Goal: Task Accomplishment & Management: Manage account settings

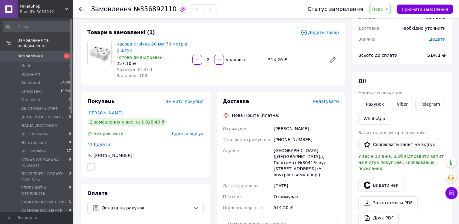
scroll to position [30, 0]
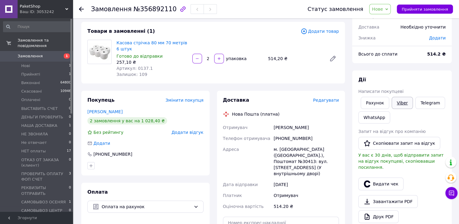
click at [399, 103] on link "Viber" at bounding box center [401, 103] width 21 height 12
click at [81, 8] on icon at bounding box center [81, 9] width 5 height 5
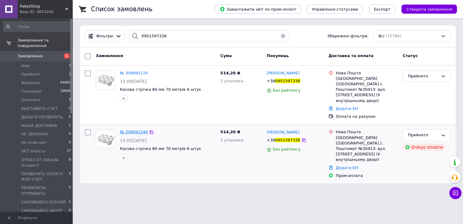
click at [139, 129] on span "№ 356891244" at bounding box center [134, 131] width 28 height 5
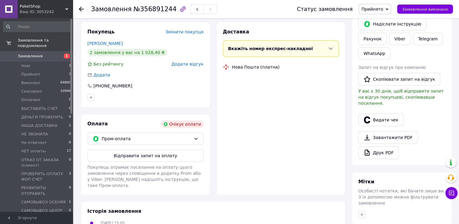
scroll to position [109, 0]
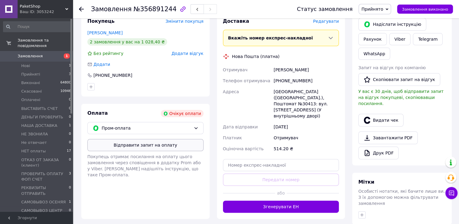
click at [172, 144] on button "Відправити запит на оплату" at bounding box center [145, 145] width 116 height 12
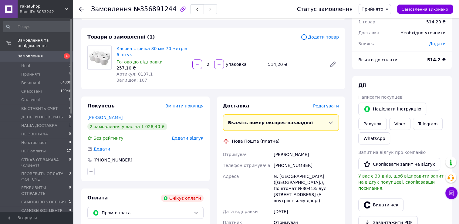
scroll to position [0, 0]
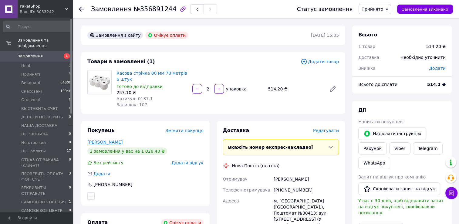
click at [106, 141] on link "[PERSON_NAME]" at bounding box center [104, 141] width 35 height 5
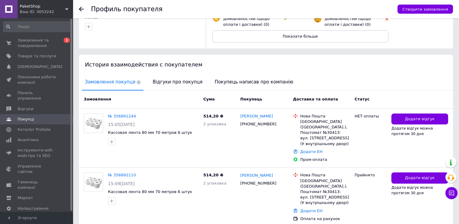
scroll to position [99, 0]
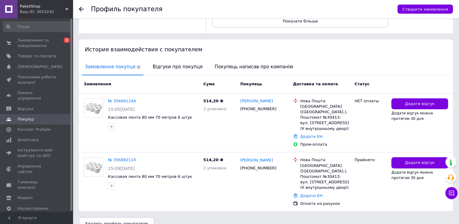
click at [80, 10] on use at bounding box center [81, 9] width 5 height 5
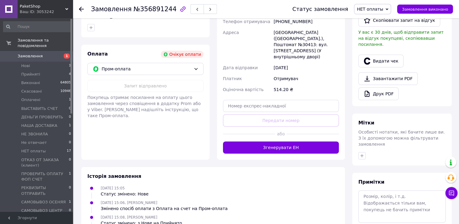
scroll to position [192, 0]
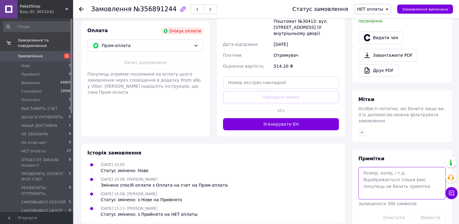
click at [379, 167] on textarea at bounding box center [401, 183] width 87 height 32
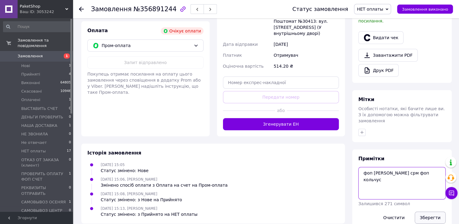
type textarea "фоп [PERSON_NAME] срм фоп кольчус"
click at [430, 211] on button "Зберегти" at bounding box center [430, 217] width 31 height 12
click at [197, 45] on icon at bounding box center [195, 45] width 5 height 5
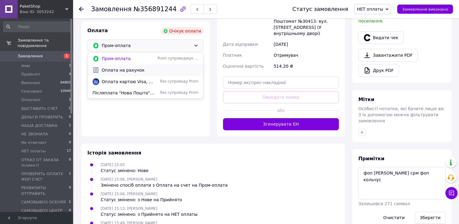
click at [149, 72] on span "Оплата на рахунок" at bounding box center [150, 70] width 97 height 6
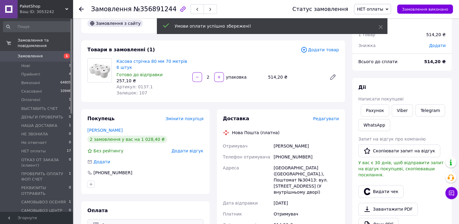
scroll to position [10, 0]
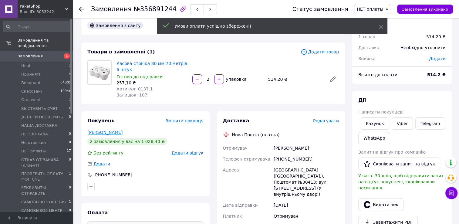
click at [111, 132] on link "Анохін Сергій" at bounding box center [104, 132] width 35 height 5
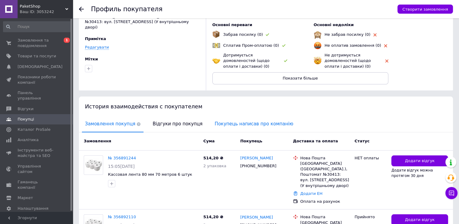
scroll to position [91, 0]
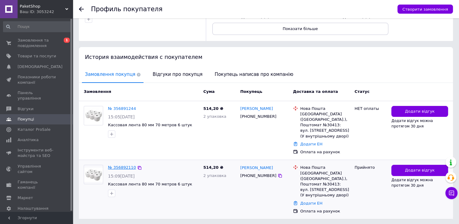
click at [113, 165] on link "№ 356892110" at bounding box center [122, 167] width 28 height 5
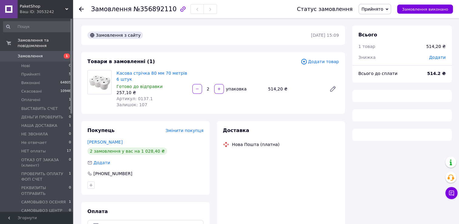
click at [383, 10] on span "Прийнято" at bounding box center [372, 9] width 22 height 5
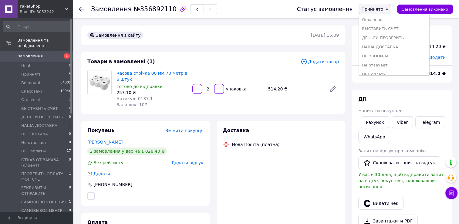
scroll to position [61, 0]
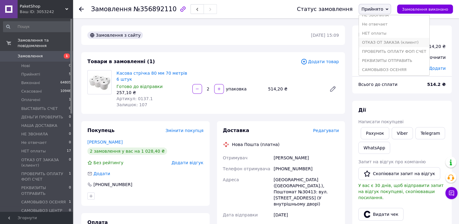
click at [390, 41] on li "ОТКАЗ ОТ ЗАКАЗА (клиент)" at bounding box center [394, 42] width 70 height 9
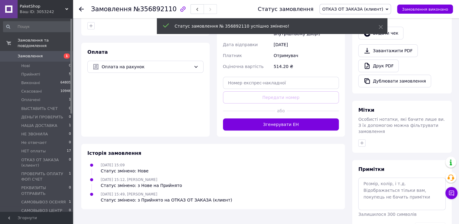
scroll to position [181, 0]
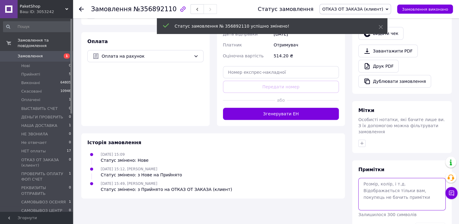
click at [376, 178] on textarea at bounding box center [401, 194] width 87 height 32
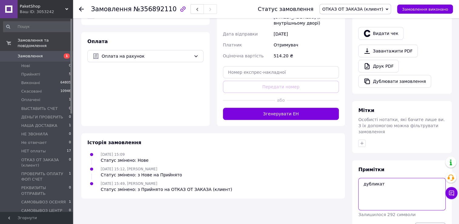
type textarea "дубликат"
click at [433, 222] on button "Зберегти" at bounding box center [430, 228] width 31 height 12
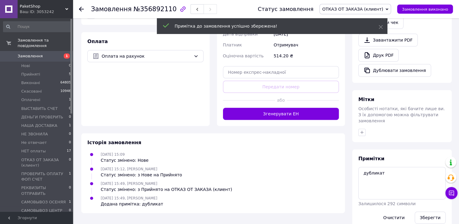
click at [81, 9] on use at bounding box center [81, 9] width 5 height 5
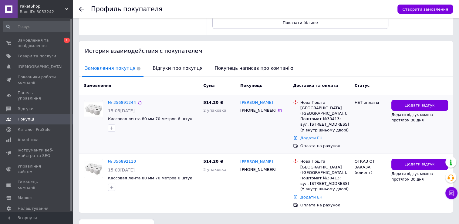
scroll to position [99, 0]
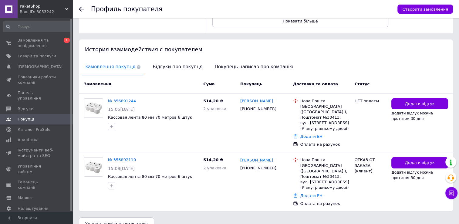
click at [83, 8] on icon at bounding box center [81, 9] width 5 height 5
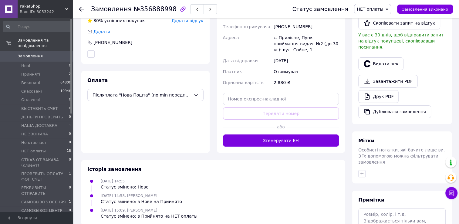
scroll to position [192, 0]
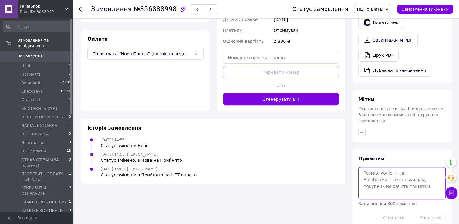
click at [370, 167] on textarea at bounding box center [401, 183] width 87 height 32
paste textarea "смт.Маневичі відділення 1"
click at [423, 167] on textarea "смт.Маневичі відділення 1" at bounding box center [401, 183] width 87 height 32
type textarea "смт.Маневичі відділення 1 фоп приват яна вайб"
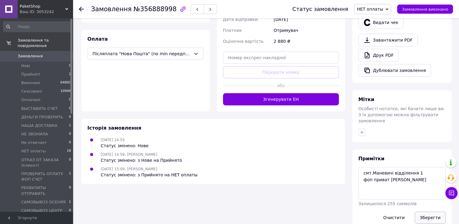
click at [437, 211] on button "Зберегти" at bounding box center [430, 217] width 31 height 12
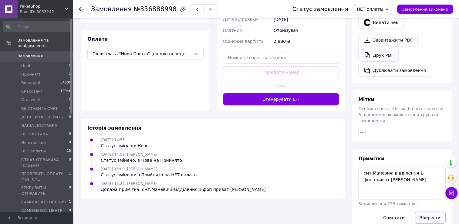
click at [427, 211] on button "Зберегти" at bounding box center [430, 217] width 31 height 12
click at [431, 211] on button "Зберегти" at bounding box center [430, 217] width 31 height 12
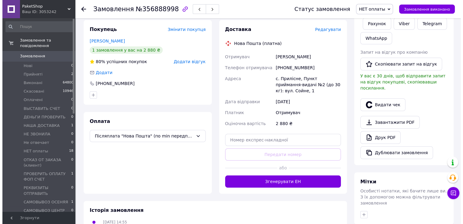
scroll to position [91, 0]
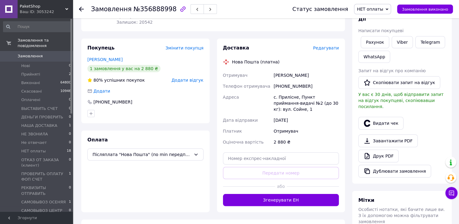
click at [326, 49] on span "Редагувати" at bounding box center [326, 47] width 26 height 5
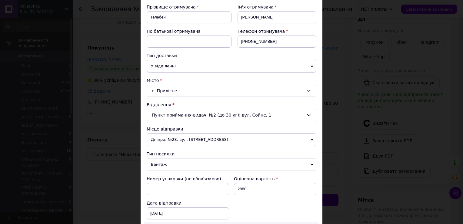
click at [180, 92] on div "с. Прилісне" at bounding box center [232, 91] width 170 height 12
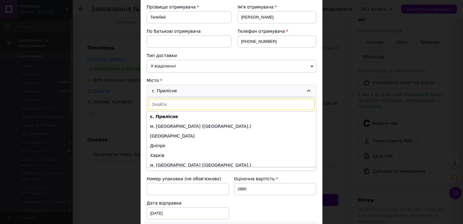
click at [175, 102] on input at bounding box center [232, 104] width 166 height 11
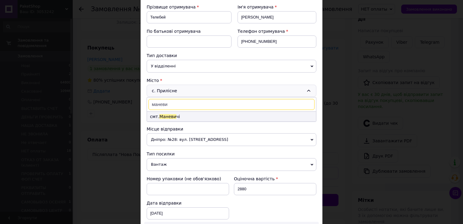
type input "маневи"
click at [173, 116] on li "смт. Маневи чі" at bounding box center [231, 117] width 169 height 10
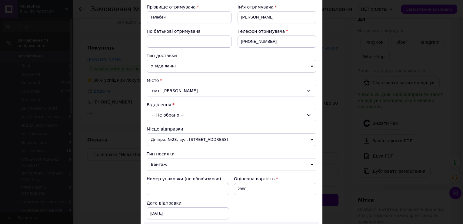
click at [172, 113] on div "-- Не обрано --" at bounding box center [232, 115] width 170 height 12
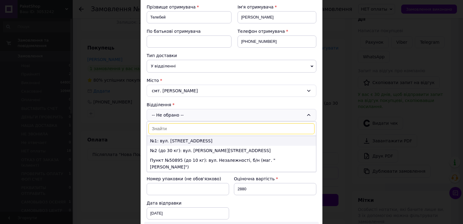
click at [163, 138] on li "№1: вул. [STREET_ADDRESS]" at bounding box center [231, 141] width 169 height 10
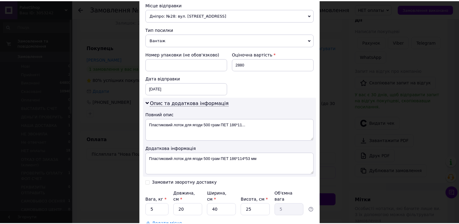
scroll to position [256, 0]
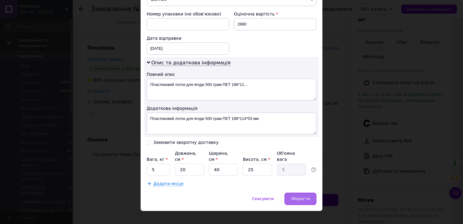
click at [302, 196] on span "Зберегти" at bounding box center [300, 198] width 19 height 5
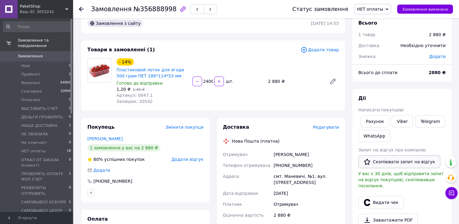
scroll to position [0, 0]
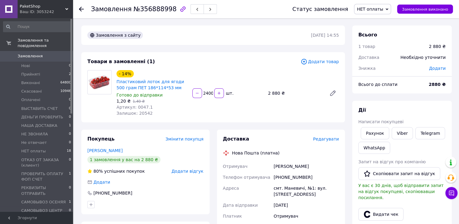
click at [82, 9] on use at bounding box center [81, 9] width 5 height 5
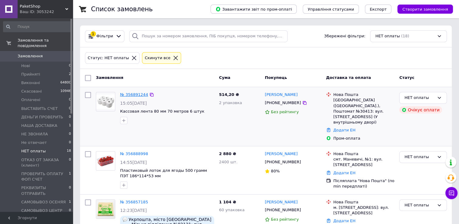
click at [134, 95] on link "№ 356891244" at bounding box center [134, 94] width 28 height 5
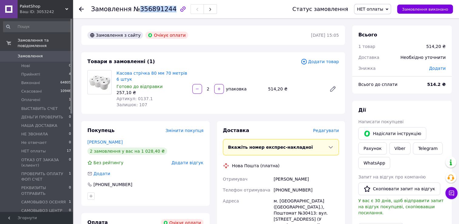
drag, startPoint x: 136, startPoint y: 12, endPoint x: 166, endPoint y: 14, distance: 30.4
click at [166, 14] on div "Замовлення №356891244" at bounding box center [185, 9] width 189 height 18
drag, startPoint x: 166, startPoint y: 14, endPoint x: 159, endPoint y: 8, distance: 9.0
copy span "356891244"
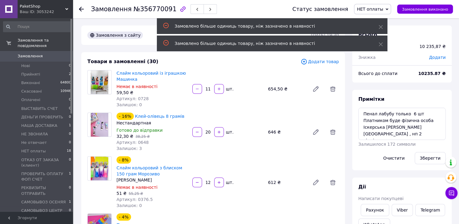
scroll to position [86, 0]
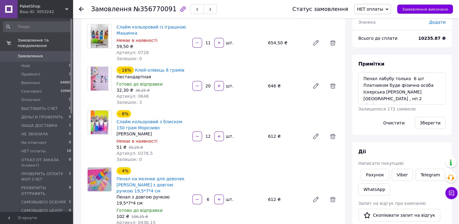
scroll to position [61, 0]
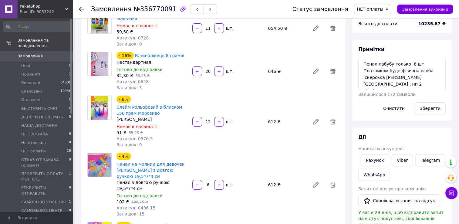
click at [216, 205] on div "- 4% Пенал на молнии для девочек Пенал з довгою ручкою 19,5*7*4 см Пенал з довг…" at bounding box center [227, 184] width 227 height 67
click at [125, 107] on link "Слайм кольоровий з блиском 150 грам Морозиво" at bounding box center [149, 110] width 66 height 11
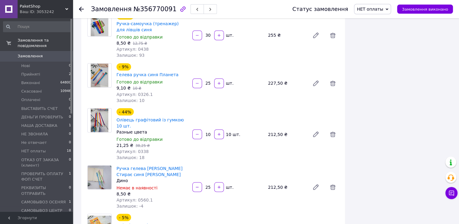
scroll to position [1092, 0]
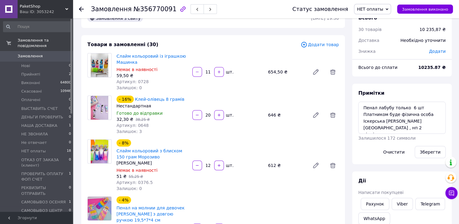
scroll to position [30, 0]
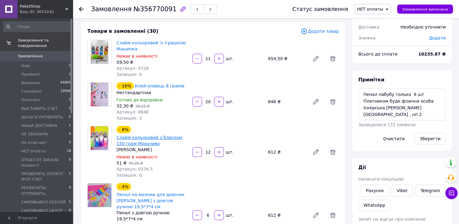
click at [143, 146] on link "Слайм кольоровий з блиском 150 грам Морозиво" at bounding box center [149, 140] width 66 height 11
click at [247, 210] on div "6   шт." at bounding box center [228, 215] width 72 height 10
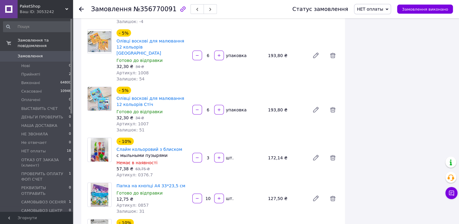
scroll to position [1243, 0]
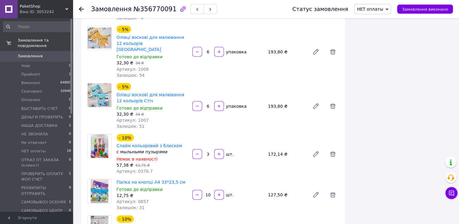
click at [103, 134] on img at bounding box center [100, 146] width 18 height 24
click at [129, 143] on link "Слайм кольоровий з блиском" at bounding box center [149, 145] width 66 height 5
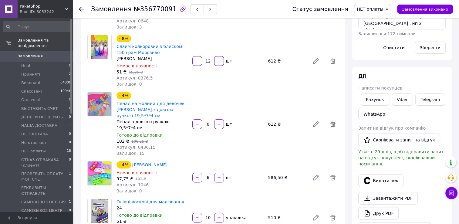
scroll to position [0, 0]
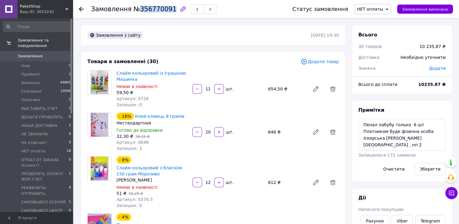
drag, startPoint x: 136, startPoint y: 9, endPoint x: 166, endPoint y: 9, distance: 30.6
click at [166, 9] on span "№356770091" at bounding box center [154, 8] width 43 height 7
drag, startPoint x: 166, startPoint y: 9, endPoint x: 154, endPoint y: 9, distance: 12.4
copy span "356770091"
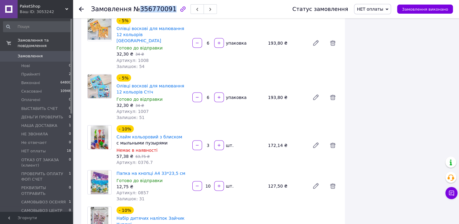
scroll to position [1304, 0]
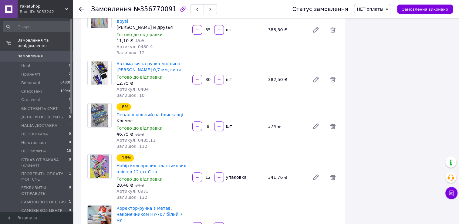
scroll to position [455, 0]
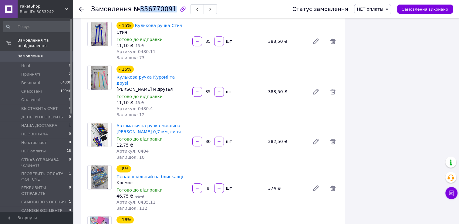
drag, startPoint x: 136, startPoint y: 8, endPoint x: 165, endPoint y: 12, distance: 29.3
click at [165, 12] on span "№356770091" at bounding box center [154, 8] width 43 height 7
drag, startPoint x: 165, startPoint y: 12, endPoint x: 162, endPoint y: 10, distance: 3.8
copy span "356770091"
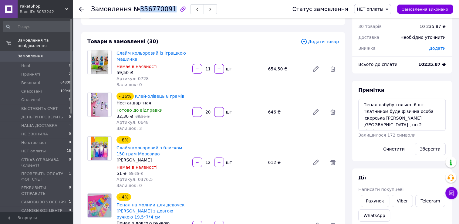
scroll to position [0, 0]
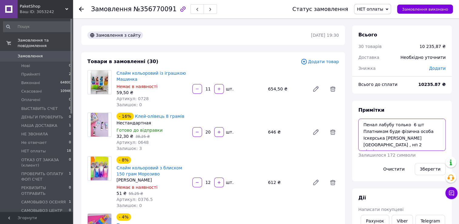
drag, startPoint x: 418, startPoint y: 138, endPoint x: 363, endPoint y: 140, distance: 55.5
click at [363, 140] on textarea "Пенал лабубу только 6 шт Платником буде фізична особа Іскерська Вікторія Іванів…" at bounding box center [401, 135] width 87 height 32
click at [433, 143] on textarea "Пенал лабубу только 6 шт Платником буде фізична особа Іскерська Вікторія Іванів…" at bounding box center [401, 135] width 87 height 32
click at [361, 124] on textarea "Пенал лабубу только 6 шт Платником буде фізична особа Іскерська Вікторія Іванів…" at bounding box center [401, 135] width 87 height 32
type textarea "фоп иван вайбер Накл срм Пенал лабубу только 6 шт Платником буде фізична особа …"
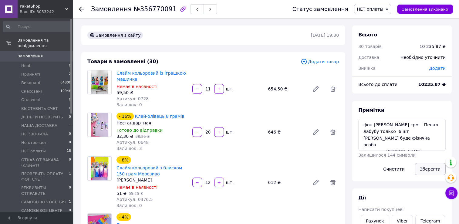
click at [432, 167] on button "Зберегти" at bounding box center [430, 169] width 31 height 12
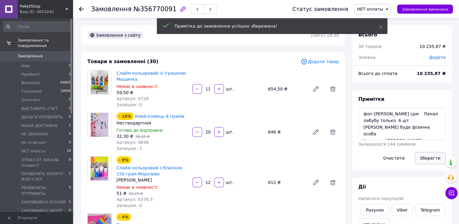
scroll to position [106, 0]
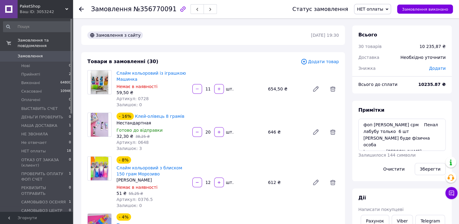
click at [80, 11] on icon at bounding box center [81, 9] width 5 height 5
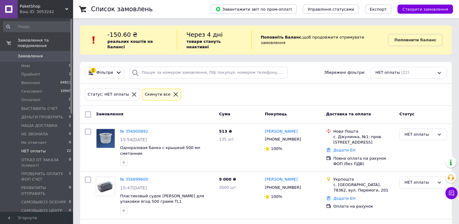
click at [173, 92] on icon at bounding box center [175, 94] width 5 height 5
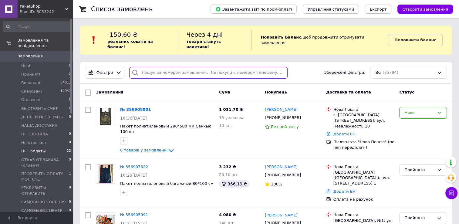
click at [158, 67] on input "search" at bounding box center [208, 73] width 158 height 12
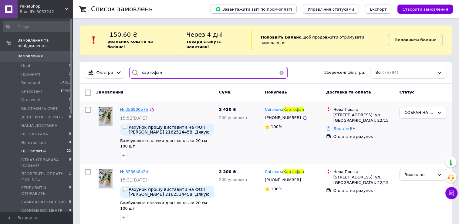
type input "картофан"
click at [130, 107] on span "№ 356900575" at bounding box center [134, 109] width 28 height 5
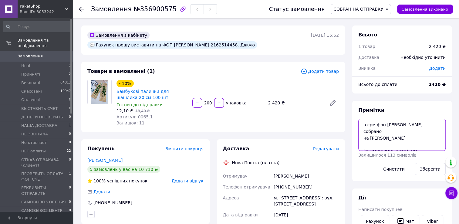
scroll to position [26, 0]
drag, startPoint x: 390, startPoint y: 131, endPoint x: 408, endPoint y: 134, distance: 17.5
click at [408, 134] on textarea "в срм фоп фастовец - собрано на ФОП Казанов Віктор Миколайович Київ, НП Відділе…" at bounding box center [401, 135] width 87 height 32
drag, startPoint x: 381, startPoint y: 145, endPoint x: 412, endPoint y: 148, distance: 30.8
click at [412, 148] on textarea "в срм фоп фастовец - собрано на ФОП Казанов Віктор Миколайович Київ, НП Відділе…" at bounding box center [401, 135] width 87 height 32
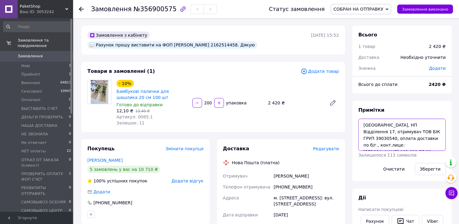
drag, startPoint x: 420, startPoint y: 139, endPoint x: 382, endPoint y: 152, distance: 40.3
click at [382, 152] on div "Примітки в срм фоп фастовец - собрано на ФОП Казанов Віктор Миколайович Київ, Н…" at bounding box center [401, 141] width 87 height 68
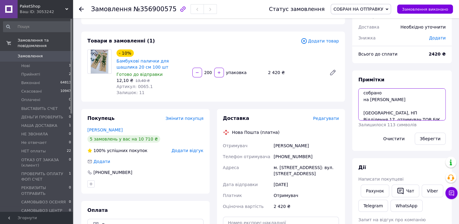
scroll to position [0, 0]
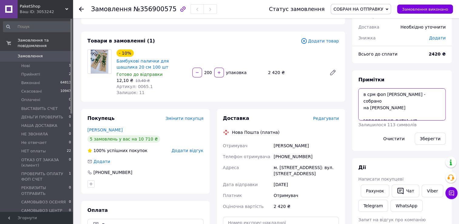
click at [360, 95] on textarea "в срм фоп фастовец - собрано на ФОП Казанов Віктор Миколайович Київ, НП Відділе…" at bounding box center [401, 104] width 87 height 32
click at [382, 93] on textarea "ттн сдел в срм фоп фастовец - собрано на ФОП Казанов Віктор Миколайович Київ, Н…" at bounding box center [401, 104] width 87 height 32
paste textarea "20400471930983"
type textarea "ттн сдел 20400471930983 в срм фоп фастовец - собрано на ФОП Казанов Віктор Мико…"
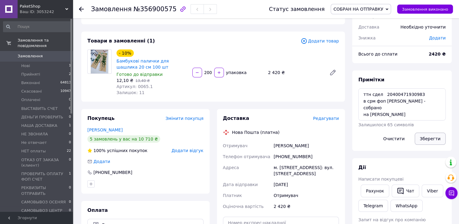
click at [428, 138] on button "Зберегти" at bounding box center [430, 139] width 31 height 12
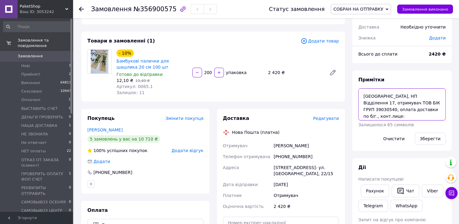
scroll to position [33, 0]
click at [80, 11] on icon at bounding box center [81, 9] width 5 height 5
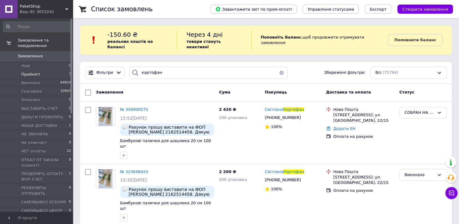
click at [32, 72] on span "Прийняті" at bounding box center [30, 74] width 19 height 5
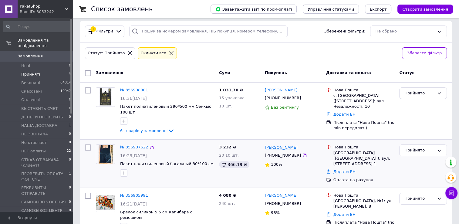
scroll to position [43, 0]
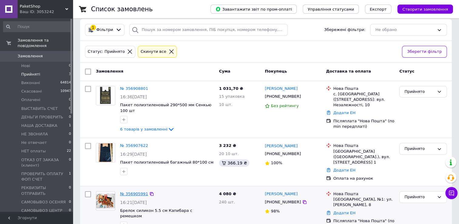
click at [134, 191] on link "№ 356905991" at bounding box center [134, 193] width 28 height 5
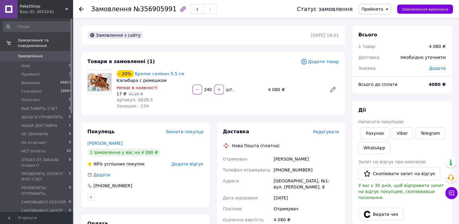
drag, startPoint x: 216, startPoint y: 150, endPoint x: 178, endPoint y: 111, distance: 54.5
click at [178, 111] on div "Товари в замовленні (1) Додати товар - 20% Брелок силікон 5.5 см Капибара с рем…" at bounding box center [213, 83] width 264 height 63
click at [214, 204] on div "Доставка Редагувати Нова Пошта (платна) Отримувач Стефанишин Оксана Телефон отр…" at bounding box center [281, 205] width 136 height 167
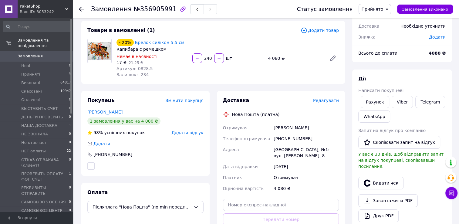
scroll to position [30, 0]
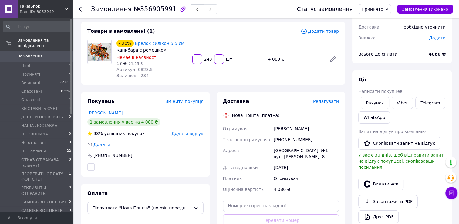
click at [101, 113] on link "Стефанишин Оксана" at bounding box center [104, 112] width 35 height 5
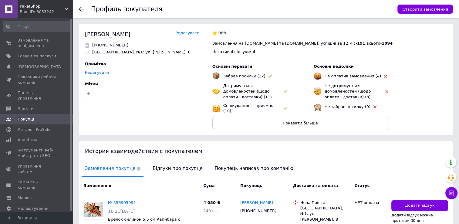
click at [80, 9] on use at bounding box center [81, 9] width 5 height 5
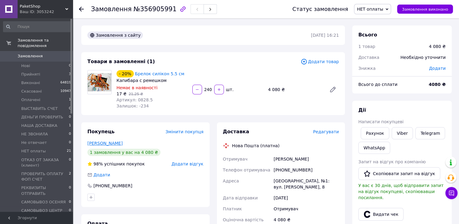
click at [104, 145] on link "Стефанишин Оксана" at bounding box center [104, 143] width 35 height 5
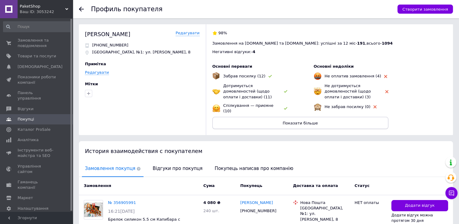
click at [249, 121] on button "Показати більше" at bounding box center [300, 123] width 176 height 12
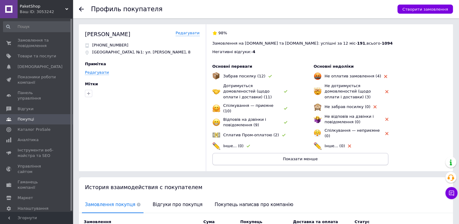
click at [249, 156] on button "Показати менше" at bounding box center [300, 159] width 176 height 12
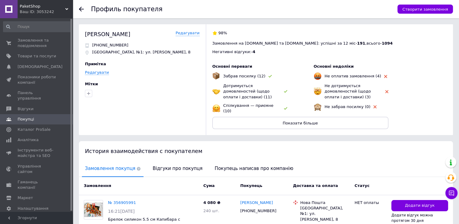
click at [81, 7] on icon at bounding box center [81, 9] width 5 height 5
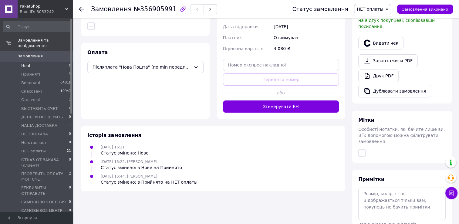
scroll to position [192, 0]
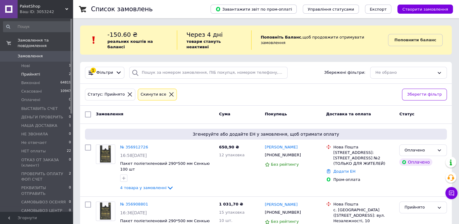
click at [169, 92] on icon at bounding box center [171, 94] width 5 height 5
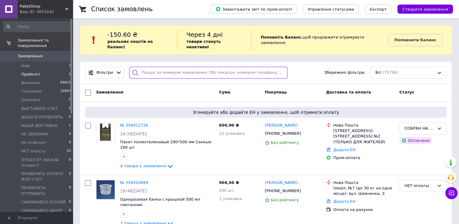
click at [163, 69] on input "search" at bounding box center [208, 73] width 158 height 12
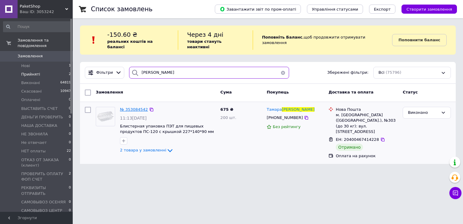
type input "агабекян"
click at [137, 107] on span "№ 353084542" at bounding box center [134, 109] width 28 height 5
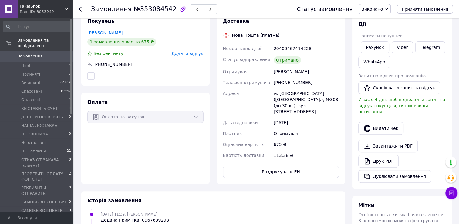
scroll to position [222, 0]
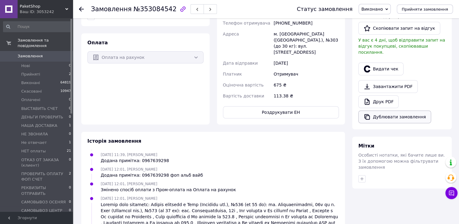
click at [395, 110] on button "Дублювати замовлення" at bounding box center [394, 116] width 73 height 13
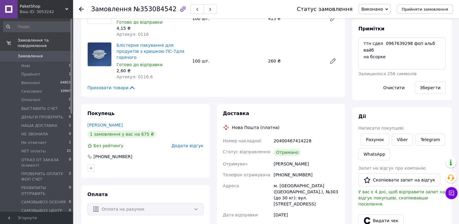
scroll to position [0, 0]
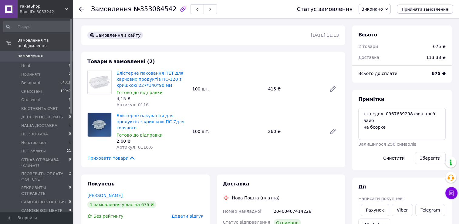
click at [80, 10] on use at bounding box center [81, 9] width 5 height 5
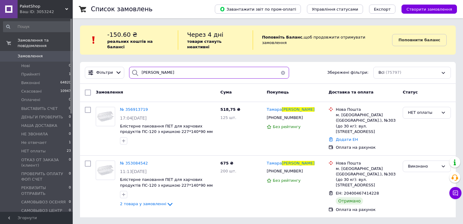
drag, startPoint x: 160, startPoint y: 67, endPoint x: 123, endPoint y: 71, distance: 37.9
click at [127, 71] on div "агабекян" at bounding box center [209, 73] width 165 height 12
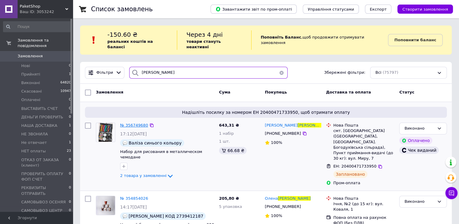
type input "кириченко"
click at [134, 123] on span "№ 356749680" at bounding box center [134, 125] width 28 height 5
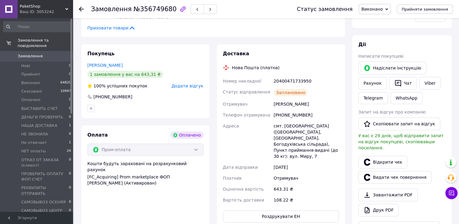
scroll to position [182, 0]
drag, startPoint x: 239, startPoint y: 76, endPoint x: 318, endPoint y: 78, distance: 79.2
click at [318, 78] on div "Доставка Нова Пошта (платна) Номер накладної 20400471733950 Статус відправлення…" at bounding box center [281, 136] width 128 height 184
drag, startPoint x: 318, startPoint y: 78, endPoint x: 299, endPoint y: 75, distance: 19.3
copy div "Номер накладної 20400471733950"
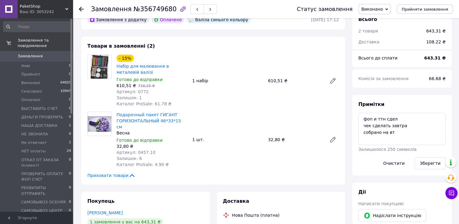
scroll to position [121, 0]
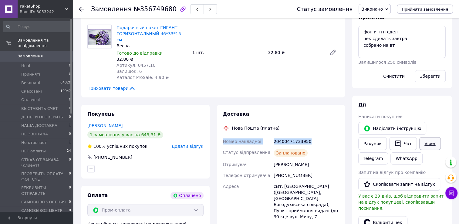
click at [427, 143] on link "Viber" at bounding box center [429, 143] width 21 height 13
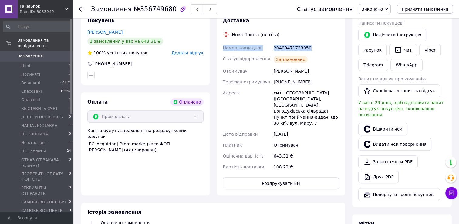
scroll to position [212, 0]
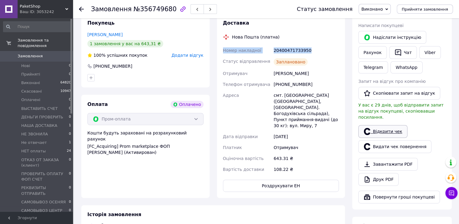
click at [385, 126] on link "Відкрити чек" at bounding box center [382, 131] width 49 height 13
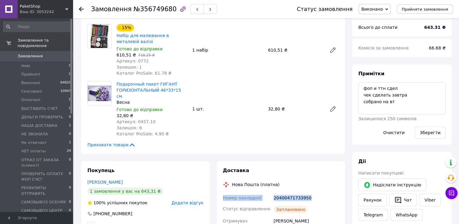
scroll to position [0, 0]
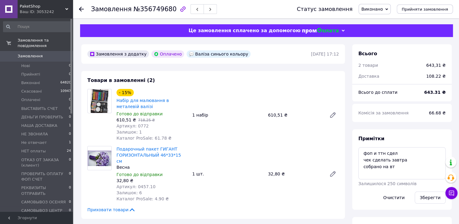
click at [79, 9] on use at bounding box center [81, 9] width 5 height 5
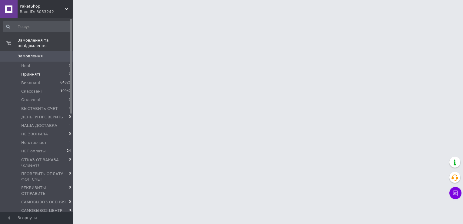
click at [25, 72] on span "Прийняті" at bounding box center [30, 74] width 19 height 5
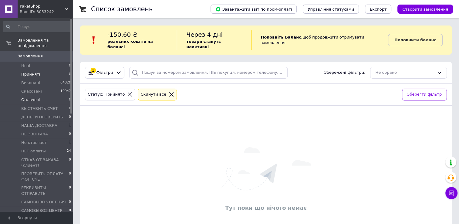
click at [31, 97] on span "Оплачені" at bounding box center [30, 99] width 19 height 5
click at [55, 170] on li "ПРОВЕРИТЬ ОПЛАТУ ФОП СЧЕТ 0" at bounding box center [37, 177] width 75 height 14
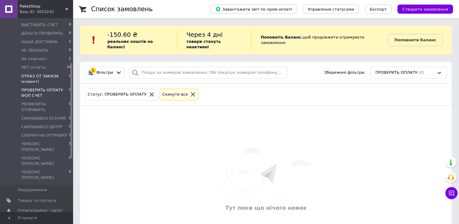
scroll to position [91, 0]
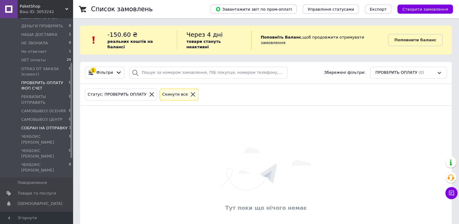
click at [46, 125] on span "СОБРАН НА ОТПРАВКУ" at bounding box center [44, 127] width 46 height 5
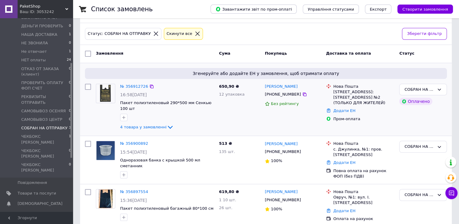
scroll to position [68, 0]
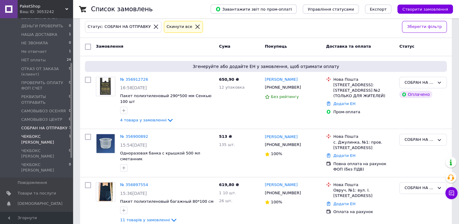
click at [46, 134] on span "ЧЕКБОКС [PERSON_NAME]" at bounding box center [45, 139] width 48 height 11
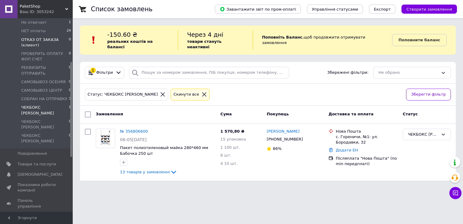
scroll to position [121, 0]
click at [29, 213] on span "Відгуки" at bounding box center [26, 215] width 16 height 5
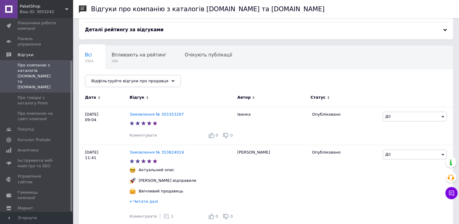
scroll to position [61, 0]
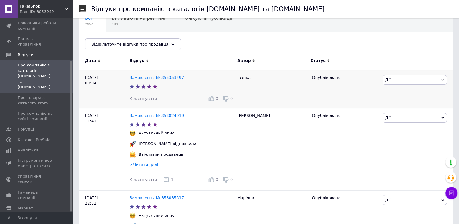
click at [143, 97] on span "Коментувати" at bounding box center [142, 98] width 27 height 5
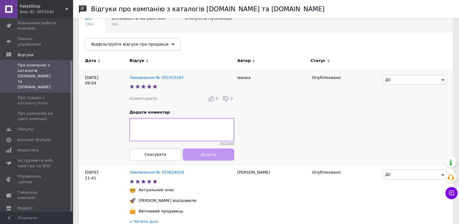
click at [146, 128] on textarea at bounding box center [181, 129] width 105 height 23
type textarea "Дякуємо за вашу оцінку."
click at [214, 156] on span "Додати" at bounding box center [208, 154] width 15 height 5
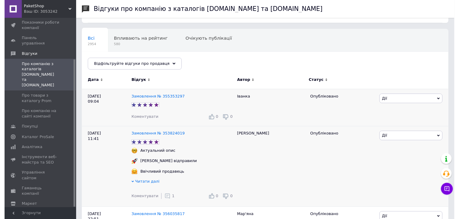
scroll to position [30, 0]
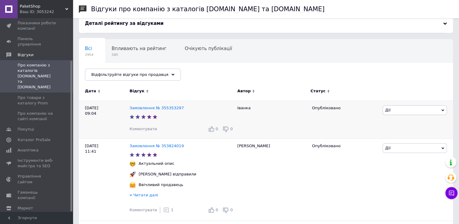
click at [139, 128] on span "Коментувати" at bounding box center [142, 128] width 27 height 5
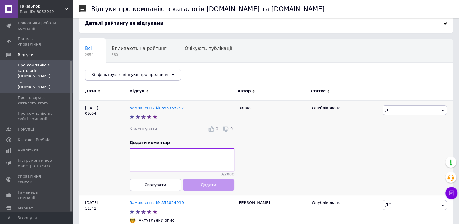
click at [146, 156] on textarea at bounding box center [181, 159] width 105 height 23
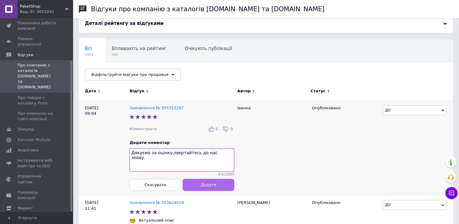
type textarea "Дякуємо за оцінку,звертайтесь до нас знову."
click at [226, 182] on button "Додати" at bounding box center [209, 184] width 52 height 12
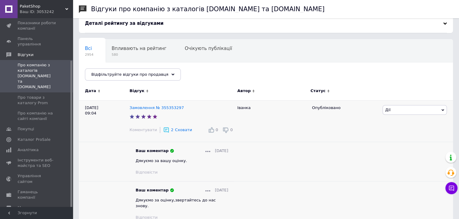
click at [205, 191] on icon at bounding box center [207, 190] width 5 height 1
click at [213, 210] on span "Видалити" at bounding box center [220, 211] width 20 height 5
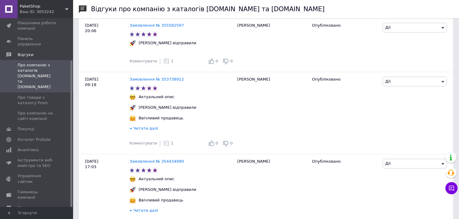
scroll to position [364, 0]
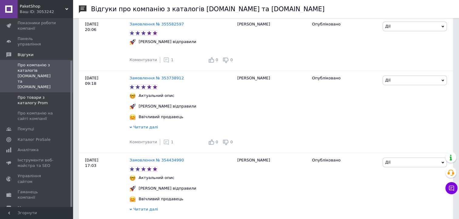
click at [38, 95] on span "Про товари з каталогу Prom" at bounding box center [37, 100] width 39 height 11
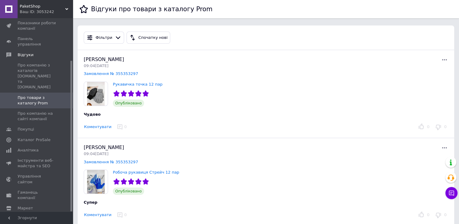
click at [95, 127] on button "Коментувати" at bounding box center [98, 127] width 28 height 6
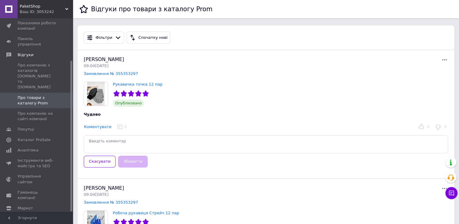
click at [126, 149] on textarea at bounding box center [266, 144] width 364 height 18
type textarea "Дякуємо за оцінку,звертайтесь до нас знову."
click at [131, 161] on button "Зберегти" at bounding box center [132, 162] width 29 height 12
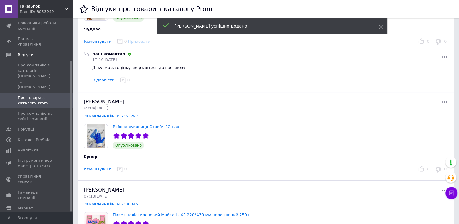
scroll to position [121, 0]
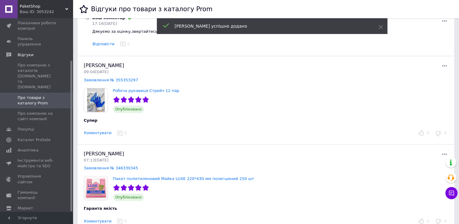
click at [103, 132] on button "Коментувати" at bounding box center [98, 133] width 28 height 6
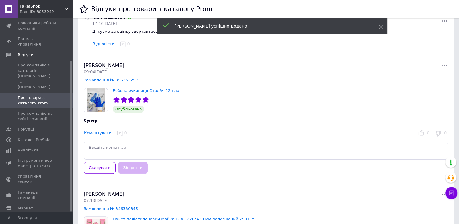
click at [106, 153] on textarea at bounding box center [266, 151] width 364 height 18
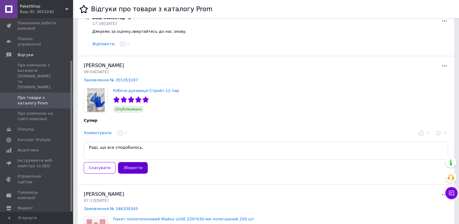
type textarea "Раді, що все сподобалось."
click at [135, 166] on button "Зберегти" at bounding box center [132, 168] width 29 height 12
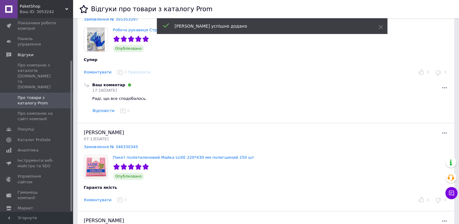
scroll to position [212, 0]
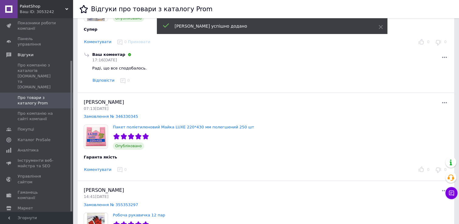
click at [103, 169] on button "Коментувати" at bounding box center [98, 169] width 28 height 6
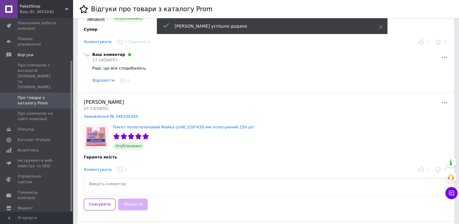
click at [115, 180] on textarea at bounding box center [266, 187] width 364 height 18
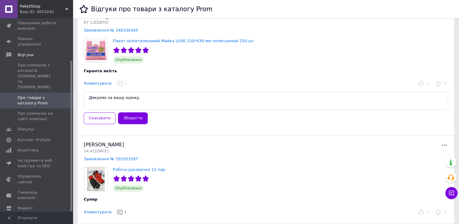
scroll to position [303, 0]
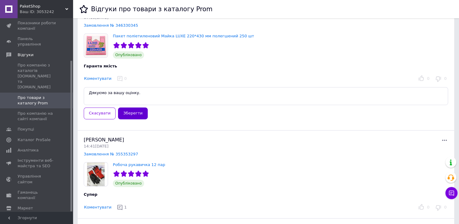
type textarea "Дякуємо за вашу оцінку."
click at [132, 113] on button "Зберегти" at bounding box center [132, 113] width 29 height 12
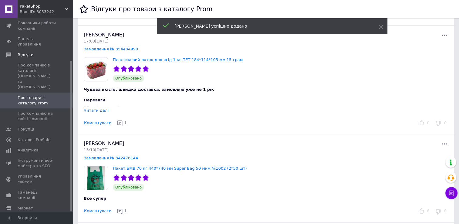
scroll to position [637, 0]
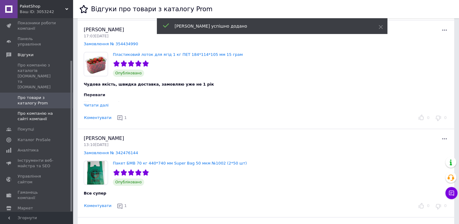
click at [25, 111] on span "Про компанію на сайті компанії" at bounding box center [37, 116] width 39 height 11
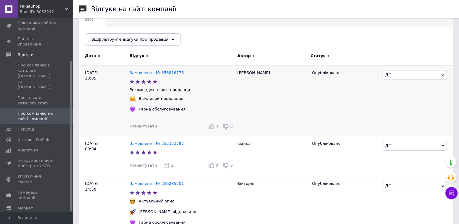
scroll to position [30, 0]
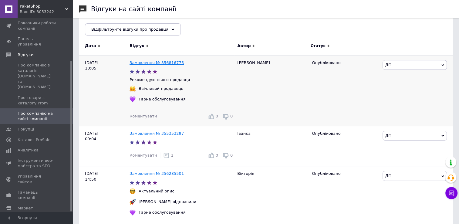
click at [175, 62] on link "Замовлення № 356816775" at bounding box center [156, 62] width 54 height 5
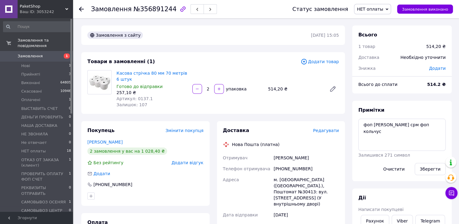
click at [80, 8] on use at bounding box center [81, 9] width 5 height 5
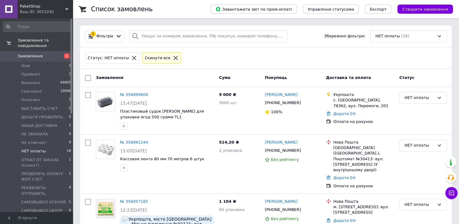
click at [173, 56] on icon at bounding box center [175, 57] width 5 height 5
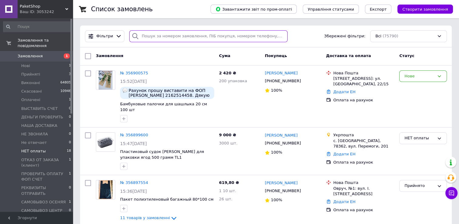
click at [158, 37] on input "search" at bounding box center [208, 36] width 158 height 12
paste input "[PHONE_NUMBER]"
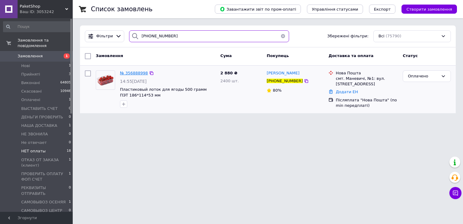
type input "[PHONE_NUMBER]"
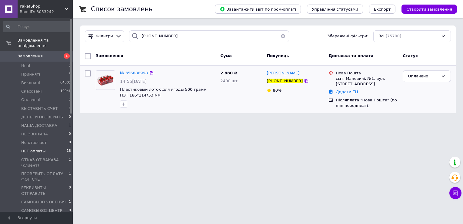
click at [135, 72] on span "№ 356888998" at bounding box center [134, 73] width 28 height 5
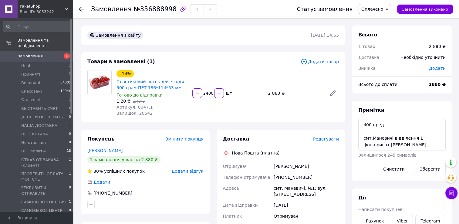
scroll to position [30, 0]
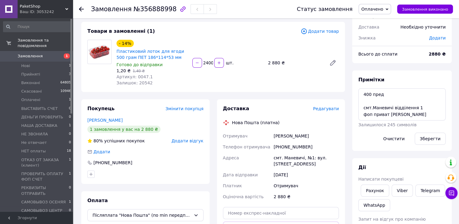
click at [105, 76] on div at bounding box center [99, 63] width 29 height 46
click at [84, 8] on div at bounding box center [85, 9] width 12 height 18
click at [81, 8] on icon at bounding box center [81, 9] width 5 height 5
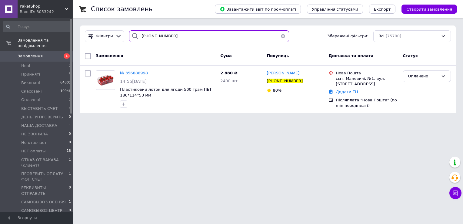
drag, startPoint x: 179, startPoint y: 35, endPoint x: 135, endPoint y: 39, distance: 44.2
click at [135, 39] on div "[PHONE_NUMBER]" at bounding box center [209, 36] width 160 height 12
paste input "62323892"
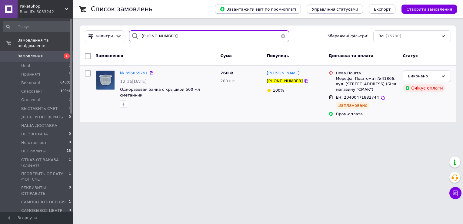
type input "[PHONE_NUMBER]"
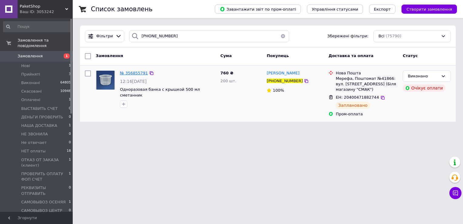
click at [135, 73] on span "№ 356855791" at bounding box center [134, 73] width 28 height 5
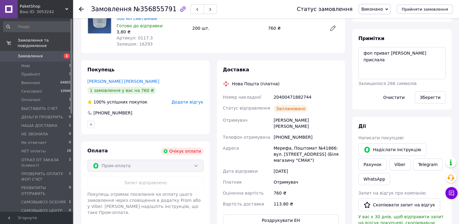
scroll to position [16, 0]
drag, startPoint x: 220, startPoint y: 98, endPoint x: 311, endPoint y: 99, distance: 90.4
click at [311, 99] on div "Доставка Нова Пошта (платна) Номер накладної 20400471882744 Статус відправлення…" at bounding box center [281, 146] width 128 height 172
drag, startPoint x: 311, startPoint y: 99, endPoint x: 300, endPoint y: 98, distance: 10.7
copy div "Номер накладної 20400471882744"
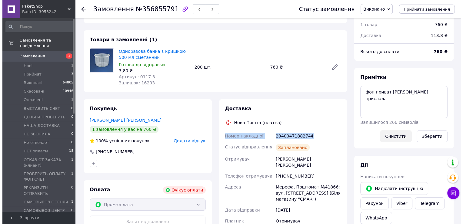
scroll to position [0, 0]
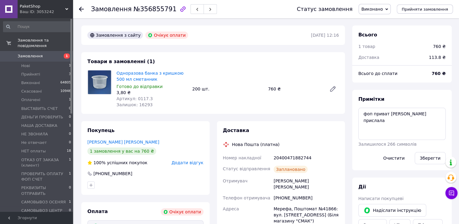
click at [80, 7] on icon at bounding box center [81, 9] width 5 height 5
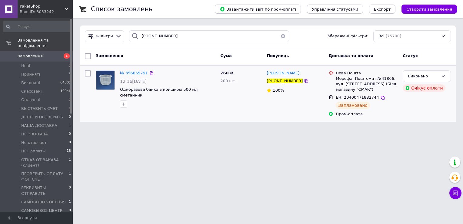
click at [101, 120] on div "№ 356855791 12:16[DATE] Одноразова банка з кришкою 500 мл сметанник 760 ₴ 200 ш…" at bounding box center [268, 94] width 376 height 56
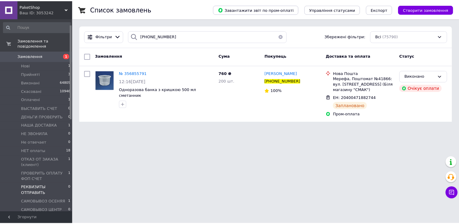
scroll to position [61, 0]
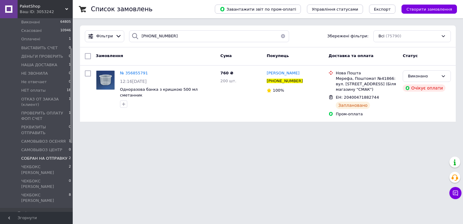
click at [55, 156] on span "СОБРАН НА ОТПРАВКУ" at bounding box center [44, 158] width 46 height 5
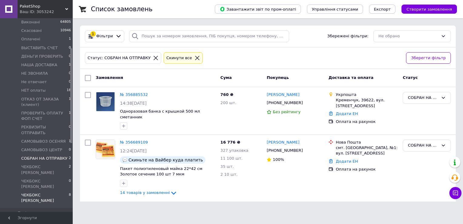
click at [27, 192] on span "ЧЕКБОКС [PERSON_NAME]" at bounding box center [45, 197] width 48 height 11
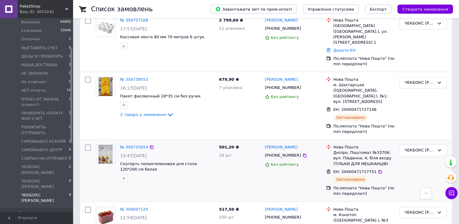
scroll to position [252, 0]
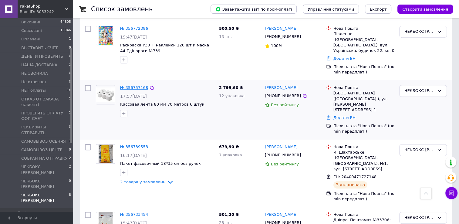
click at [140, 85] on link "№ 356757168" at bounding box center [134, 87] width 28 height 5
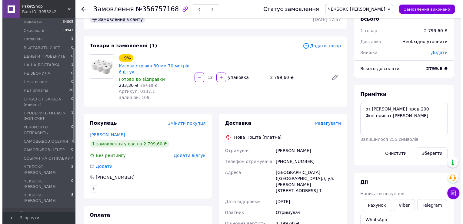
scroll to position [30, 0]
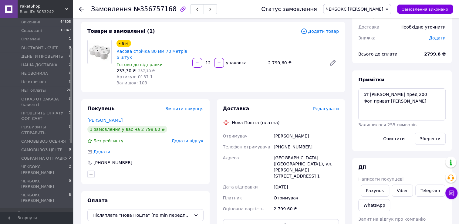
click at [329, 108] on span "Редагувати" at bounding box center [326, 108] width 26 height 5
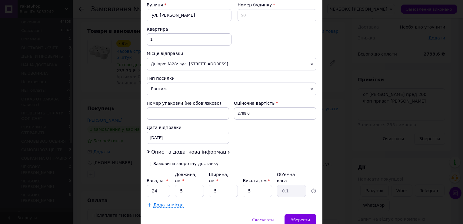
scroll to position [212, 0]
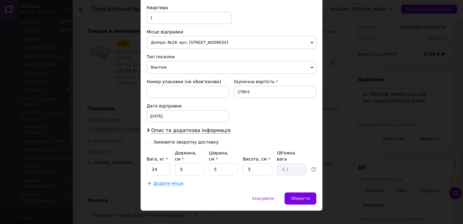
click at [148, 143] on icon at bounding box center [149, 142] width 4 height 4
click at [148, 143] on input "Замовити зворотну доставку" at bounding box center [149, 141] width 4 height 4
checkbox input "true"
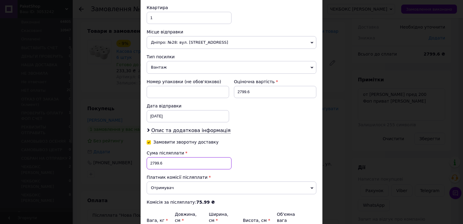
click at [166, 160] on input "2799.6" at bounding box center [189, 163] width 85 height 12
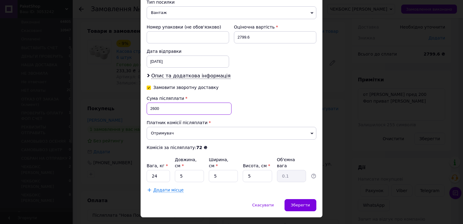
scroll to position [273, 0]
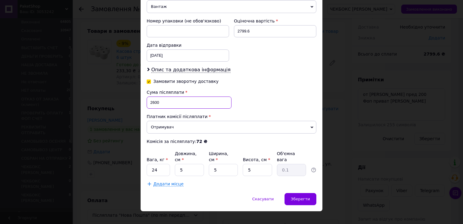
type input "2600"
click at [160, 164] on input "24" at bounding box center [158, 170] width 23 height 12
type input "5"
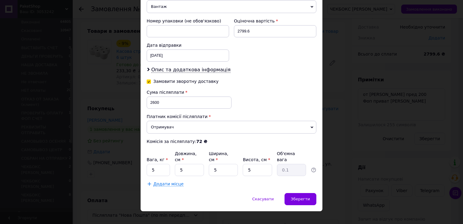
click at [157, 181] on span "Додати місце" at bounding box center [168, 183] width 30 height 5
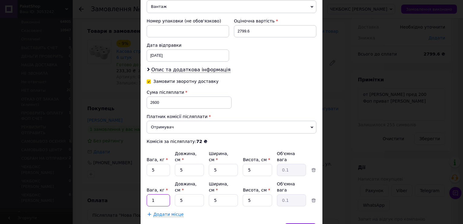
click at [155, 176] on input "1" at bounding box center [158, 170] width 23 height 12
type input "5"
click at [260, 211] on div "Додати місце" at bounding box center [232, 214] width 170 height 6
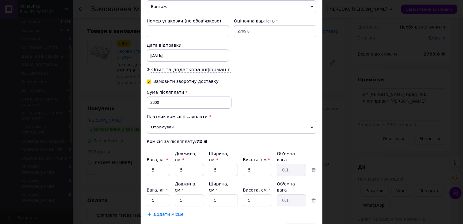
scroll to position [20, 0]
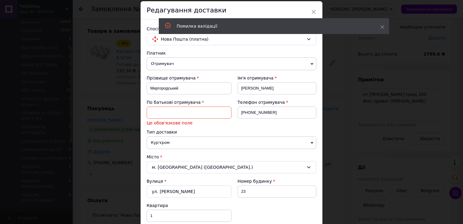
click at [182, 116] on input at bounding box center [189, 112] width 85 height 12
type input "отчество"
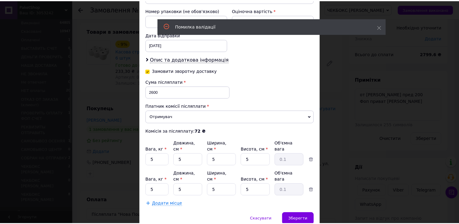
scroll to position [297, 0]
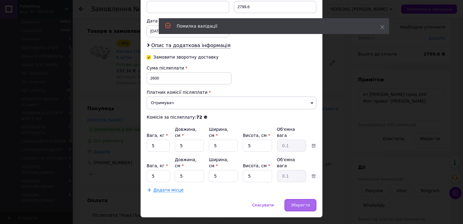
click at [304, 203] on span "Зберегти" at bounding box center [300, 205] width 19 height 5
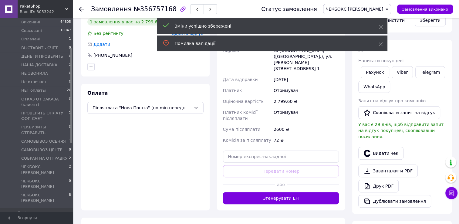
scroll to position [152, 0]
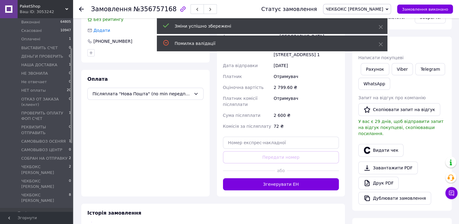
click at [308, 184] on button "Згенерувати ЕН" at bounding box center [281, 184] width 116 height 12
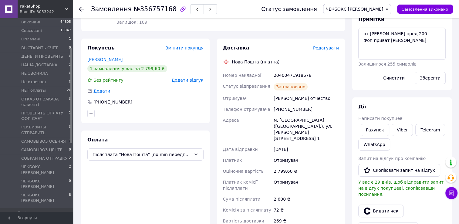
scroll to position [61, 0]
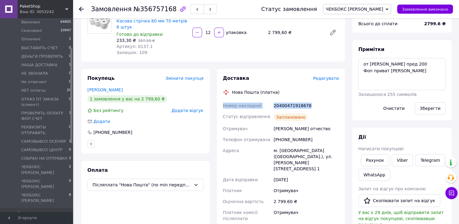
drag, startPoint x: 221, startPoint y: 105, endPoint x: 314, endPoint y: 106, distance: 93.4
click at [314, 106] on div "Доставка Редагувати Нова Пошта (платна) Номер накладної 20400471918678 Статус в…" at bounding box center [281, 174] width 128 height 211
drag, startPoint x: 314, startPoint y: 106, endPoint x: 300, endPoint y: 106, distance: 14.9
copy div "Номер накладної 20400471918678"
click at [359, 61] on textarea "от беспалов пред 200 Фоп приват яна вайб" at bounding box center [401, 74] width 87 height 32
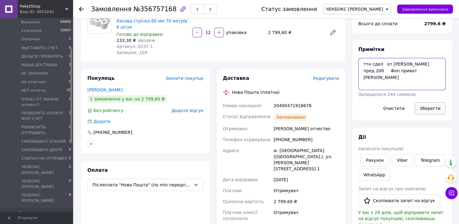
type textarea "ттн сдел от беспалов пред 200 Фоп приват яна вайб"
click at [438, 112] on button "Зберегти" at bounding box center [430, 108] width 31 height 12
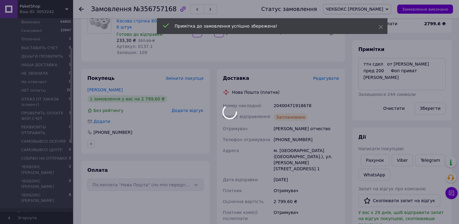
scroll to position [72, 0]
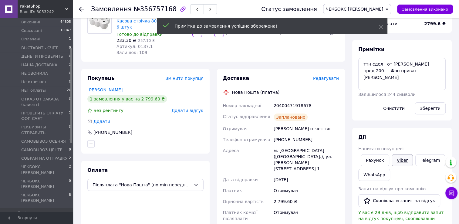
click at [405, 160] on link "Viber" at bounding box center [401, 160] width 21 height 12
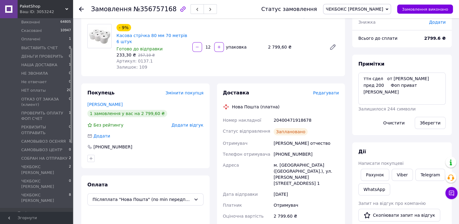
scroll to position [0, 0]
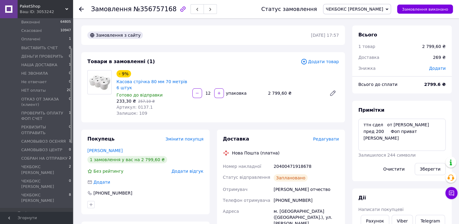
click at [80, 10] on icon at bounding box center [81, 9] width 5 height 5
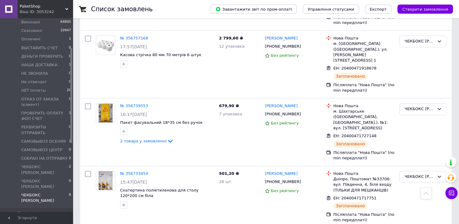
scroll to position [352, 0]
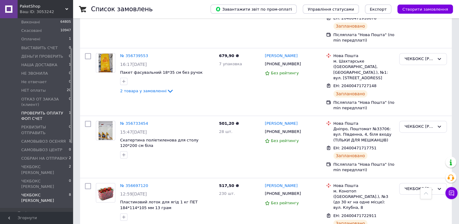
click at [37, 110] on span "ПРОВЕРИТЬ ОПЛАТУ ФОП СЧЕТ" at bounding box center [45, 115] width 48 height 11
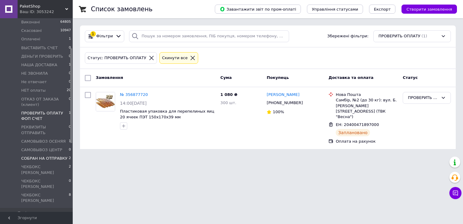
click at [49, 156] on span "СОБРАН НА ОТПРАВКУ" at bounding box center [44, 158] width 46 height 5
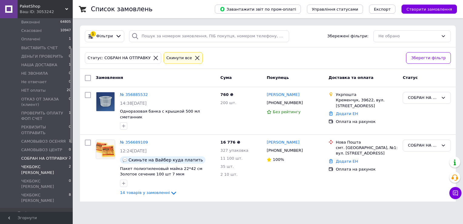
click at [46, 164] on span "ЧЕКБОКС [PERSON_NAME]" at bounding box center [45, 169] width 48 height 11
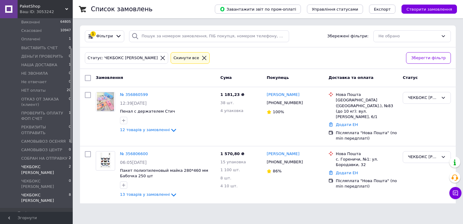
click at [33, 192] on span "ЧЕКБОКС [PERSON_NAME]" at bounding box center [45, 197] width 48 height 11
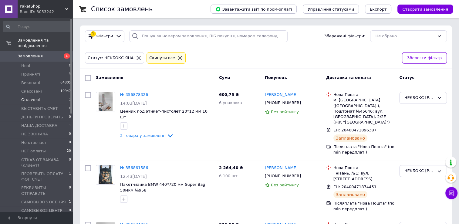
click at [34, 97] on span "Оплачені" at bounding box center [30, 99] width 19 height 5
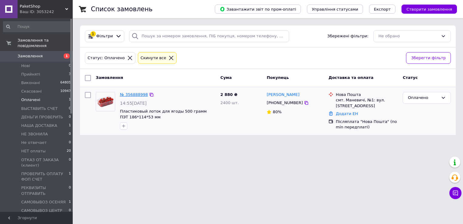
click at [141, 94] on link "№ 356888998" at bounding box center [134, 94] width 28 height 5
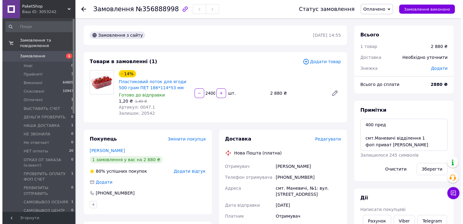
scroll to position [30, 0]
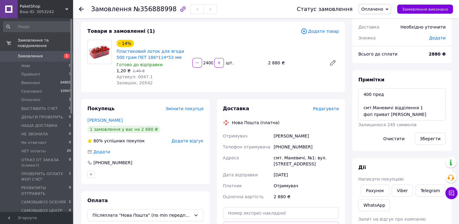
click at [332, 109] on span "Редагувати" at bounding box center [326, 108] width 26 height 5
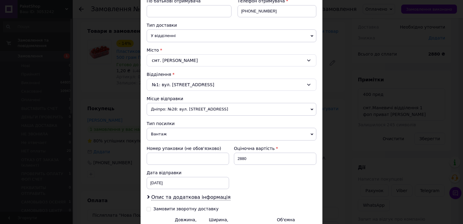
scroll to position [188, 0]
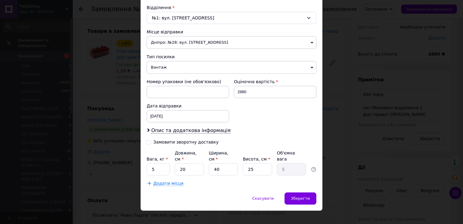
click at [147, 140] on input "Замовити зворотну доставку" at bounding box center [149, 141] width 4 height 4
checkbox input "true"
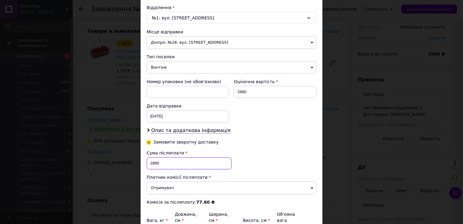
click at [162, 160] on input "2880" at bounding box center [189, 163] width 85 height 12
click at [163, 161] on input "2880" at bounding box center [189, 163] width 85 height 12
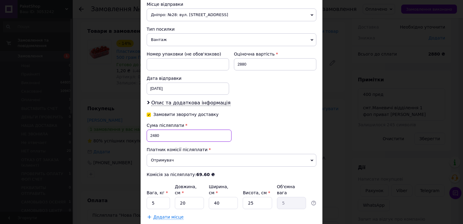
scroll to position [249, 0]
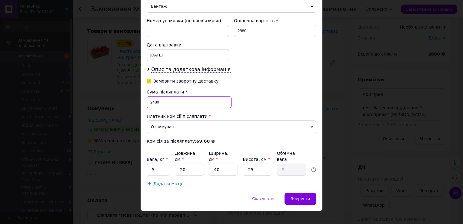
type input "2480"
click at [156, 165] on input "5" at bounding box center [158, 169] width 23 height 12
click at [156, 163] on input "5" at bounding box center [158, 169] width 23 height 12
type input "20"
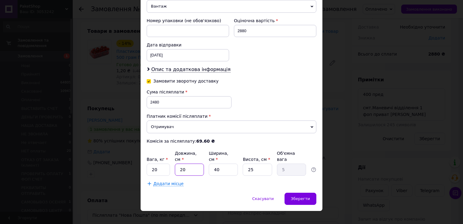
click at [189, 163] on input "20" at bounding box center [189, 169] width 29 height 12
type input "5"
type input "1.25"
type input "50"
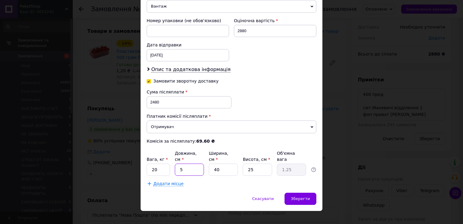
type input "12.5"
type input "50"
click at [222, 163] on input "40" at bounding box center [223, 169] width 29 height 12
type input "3"
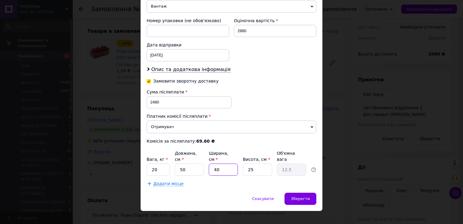
type input "0.94"
type input "37"
type input "11.56"
click at [221, 163] on input "37" at bounding box center [223, 169] width 29 height 12
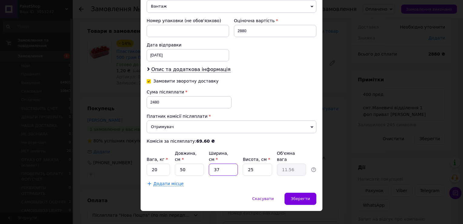
type input "4"
type input "1.25"
type input "45"
type input "14.06"
type input "45"
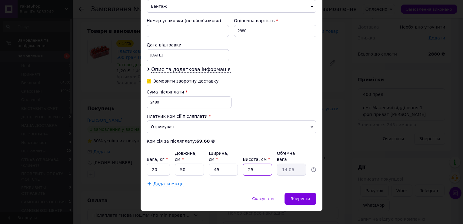
click at [259, 163] on input "25" at bounding box center [257, 169] width 29 height 12
type input "3"
type input "1.69"
type input "35"
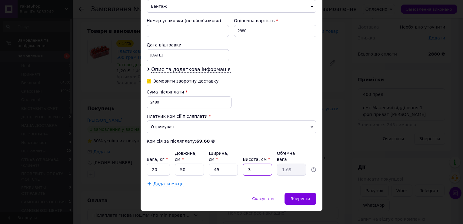
type input "19.69"
type input "35"
click at [158, 181] on span "Додати місце" at bounding box center [168, 183] width 30 height 5
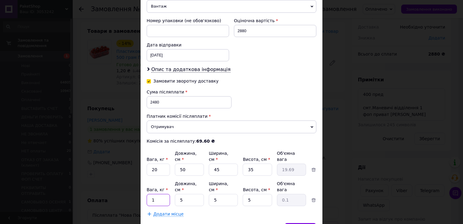
click at [158, 176] on input "1" at bounding box center [158, 169] width 23 height 12
type input "20"
click at [189, 176] on input "5" at bounding box center [189, 169] width 29 height 12
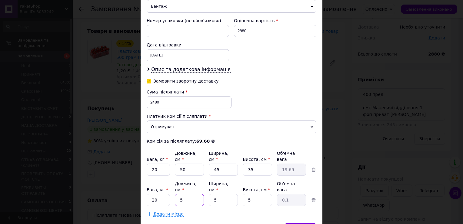
type input "50"
type input "0.31"
type input "50"
click at [219, 176] on input "5" at bounding box center [223, 169] width 29 height 12
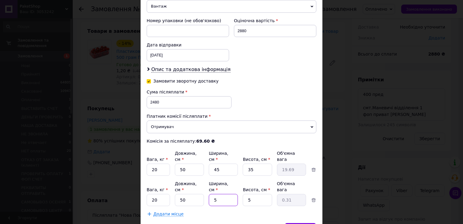
type input "4"
type input "0.25"
type input "45"
type input "2.81"
type input "45"
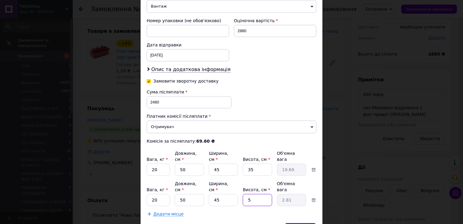
click at [253, 176] on input "5" at bounding box center [257, 169] width 29 height 12
type input "3"
type input "1.69"
type input "35"
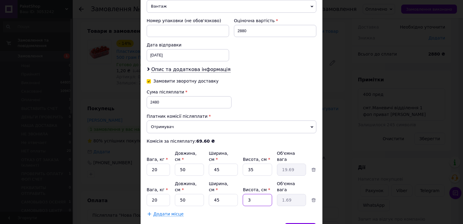
type input "19.69"
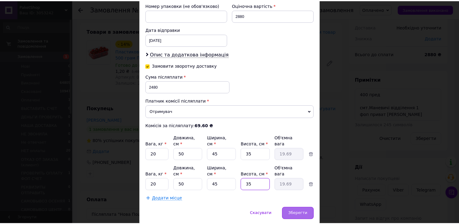
scroll to position [273, 0]
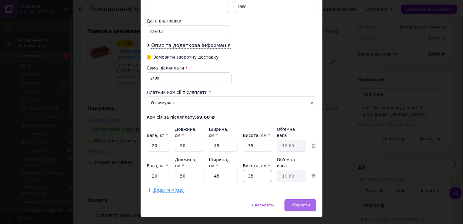
type input "35"
click at [298, 203] on span "Зберегти" at bounding box center [300, 205] width 19 height 5
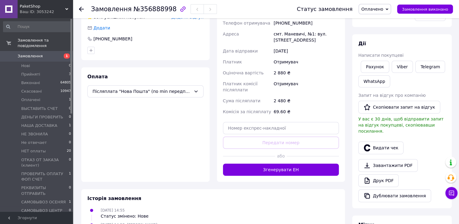
scroll to position [182, 0]
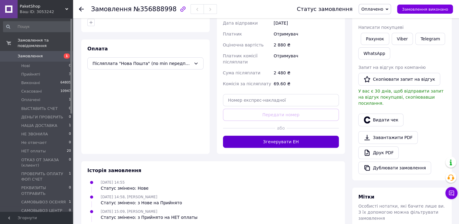
click at [303, 140] on button "Згенерувати ЕН" at bounding box center [281, 142] width 116 height 12
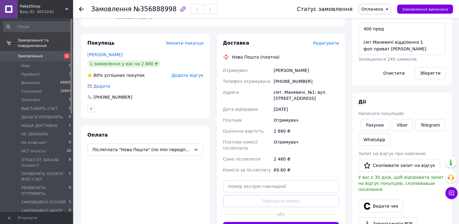
scroll to position [91, 0]
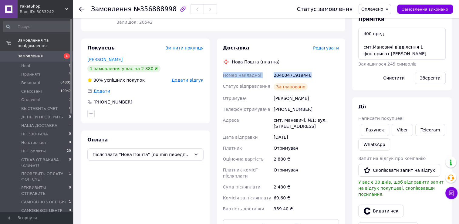
drag, startPoint x: 217, startPoint y: 75, endPoint x: 311, endPoint y: 75, distance: 94.0
click at [311, 75] on div "Доставка Редагувати Нова Пошта (платна) Номер накладної 20400471919446 Статус в…" at bounding box center [281, 138] width 128 height 199
drag, startPoint x: 311, startPoint y: 75, endPoint x: 300, endPoint y: 75, distance: 11.5
copy div "Номер накладної 20400471919446"
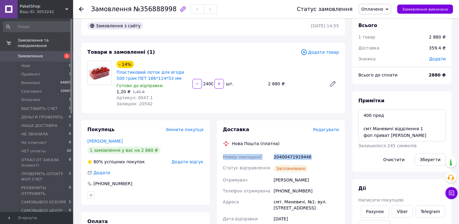
scroll to position [0, 0]
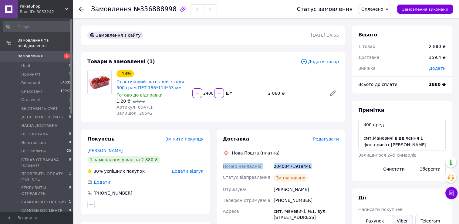
click at [399, 220] on link "Viber" at bounding box center [401, 221] width 21 height 12
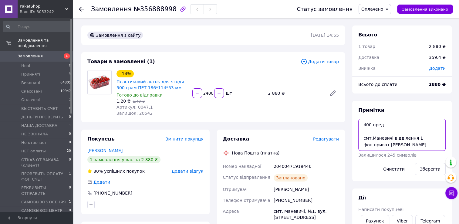
click at [358, 126] on textarea "400 пред смт.Маневичі відділення 1 фоп приват яна вайб" at bounding box center [401, 135] width 87 height 32
type textarea "ттн сдел 400 пред смт.Маневичі відділення 1 фоп приват яна вайб"
click at [428, 176] on div "Зберегти" at bounding box center [430, 168] width 36 height 17
click at [428, 174] on button "Зберегти" at bounding box center [430, 169] width 31 height 12
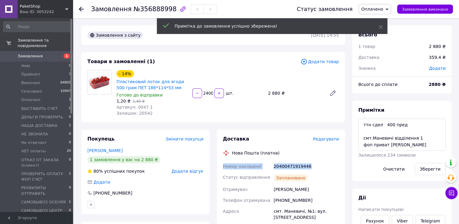
drag, startPoint x: 221, startPoint y: 168, endPoint x: 314, endPoint y: 168, distance: 93.4
drag, startPoint x: 314, startPoint y: 168, endPoint x: 298, endPoint y: 168, distance: 16.4
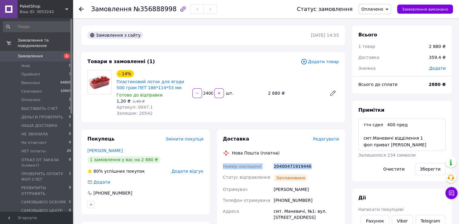
copy div "Номер накладної 20400471919446"
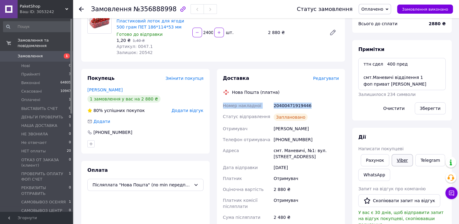
click at [399, 162] on link "Viber" at bounding box center [401, 160] width 21 height 12
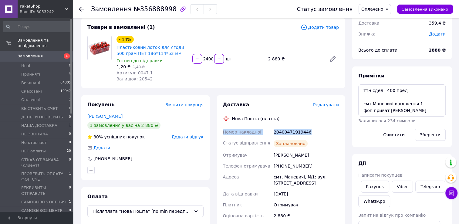
scroll to position [0, 0]
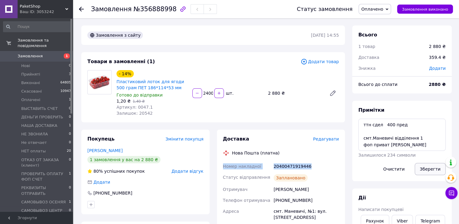
click at [428, 170] on button "Зберегти" at bounding box center [430, 169] width 31 height 12
click at [79, 9] on icon at bounding box center [81, 9] width 5 height 5
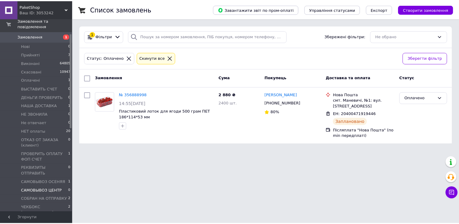
scroll to position [30, 0]
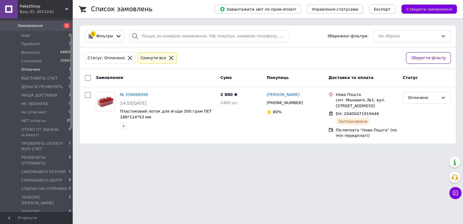
click at [42, 223] on span "ЧЕКБОКС [PERSON_NAME]" at bounding box center [45, 228] width 48 height 11
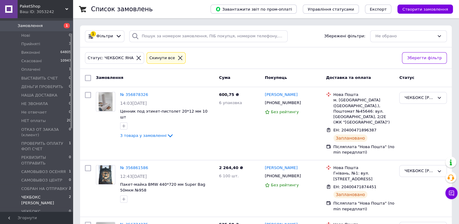
click at [46, 194] on span "ЧЕКБОКС [PERSON_NAME]" at bounding box center [45, 199] width 48 height 11
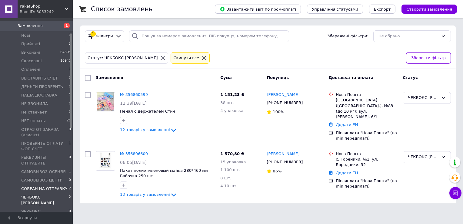
click at [60, 186] on span "СОБРАН НА ОТПРАВКУ" at bounding box center [44, 188] width 46 height 5
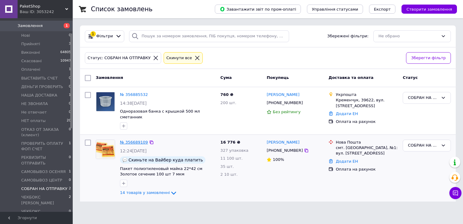
click at [133, 140] on link "№ 356689109" at bounding box center [134, 142] width 28 height 5
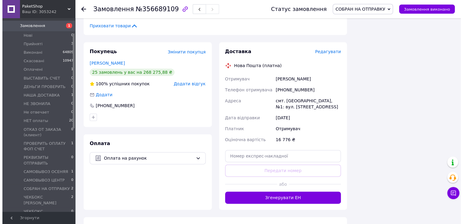
scroll to position [728, 0]
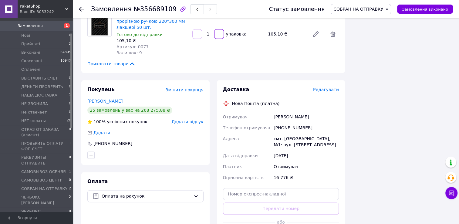
click at [328, 87] on span "Редагувати" at bounding box center [326, 89] width 26 height 5
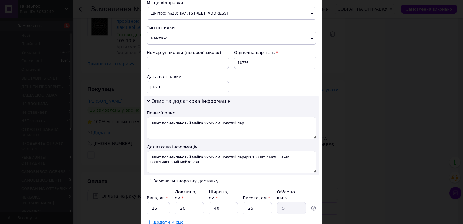
scroll to position [256, 0]
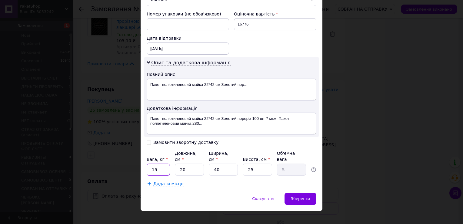
click at [158, 163] on input "15" at bounding box center [158, 169] width 23 height 12
click at [162, 163] on input "15" at bounding box center [158, 169] width 23 height 12
type input "30"
click at [190, 163] on input "20" at bounding box center [189, 169] width 29 height 12
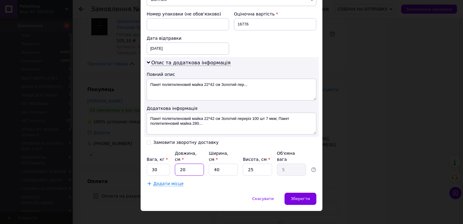
click at [190, 163] on input "20" at bounding box center [189, 169] width 29 height 12
type input "5"
type input "1.25"
type input "5"
click at [214, 163] on input "40" at bounding box center [223, 169] width 29 height 12
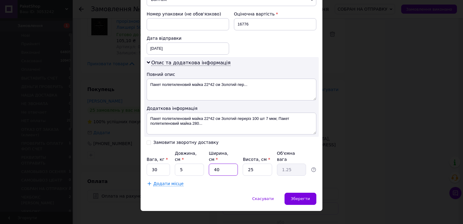
click at [214, 163] on input "40" at bounding box center [223, 169] width 29 height 12
type input "5"
type input "0.16"
type input "5"
click at [252, 163] on input "25" at bounding box center [257, 169] width 29 height 12
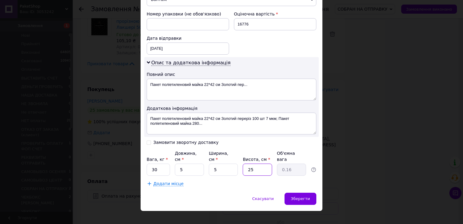
click at [252, 163] on input "25" at bounding box center [257, 169] width 29 height 12
type input "5"
type input "0.1"
type input "5"
click at [158, 181] on span "Додати місце" at bounding box center [168, 183] width 30 height 5
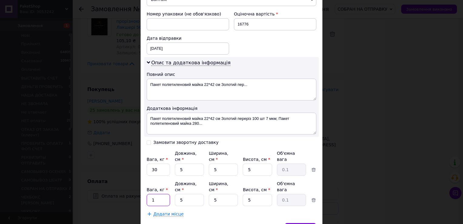
click at [160, 176] on input "1" at bounding box center [158, 169] width 23 height 12
type input "30"
click at [167, 211] on span "Додати місце" at bounding box center [168, 213] width 30 height 5
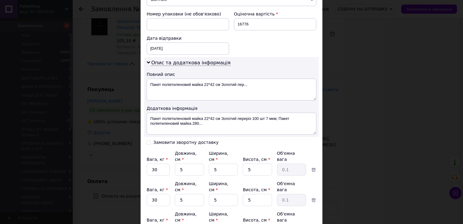
click at [160, 176] on input "1" at bounding box center [158, 169] width 23 height 12
click at [157, 176] on input "1" at bounding box center [158, 169] width 23 height 12
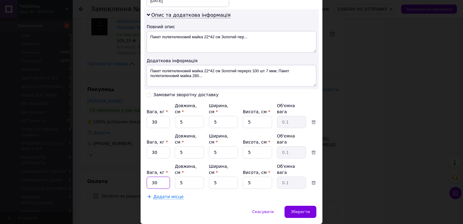
scroll to position [304, 0]
type input "30"
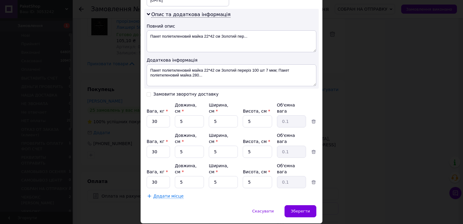
click at [157, 193] on span "Додати місце" at bounding box center [168, 195] width 30 height 5
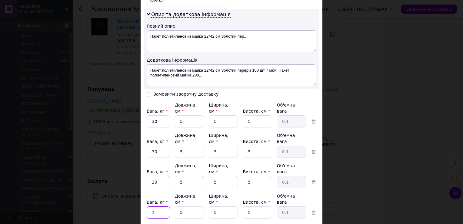
click at [159, 127] on input "1" at bounding box center [158, 121] width 23 height 12
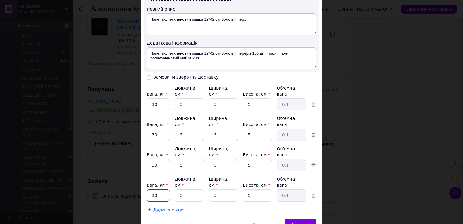
scroll to position [328, 0]
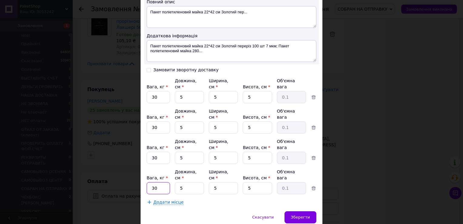
type input "30"
click at [164, 200] on span "Додати місце" at bounding box center [168, 202] width 30 height 5
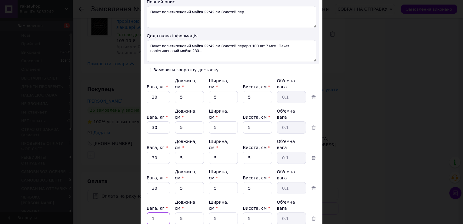
click at [159, 103] on input "1" at bounding box center [158, 97] width 23 height 12
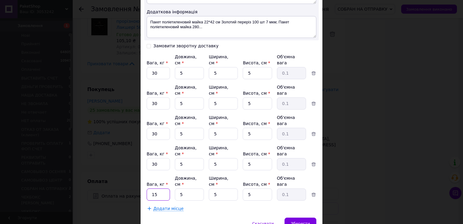
type input "15"
click at [163, 206] on span "Додати місце" at bounding box center [168, 208] width 30 height 5
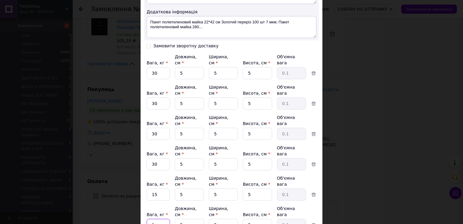
click at [158, 79] on input "1" at bounding box center [158, 73] width 23 height 12
type input "35"
click at [156, 79] on input "1" at bounding box center [158, 73] width 23 height 12
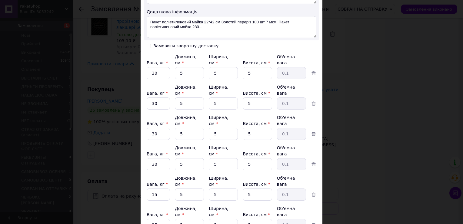
click at [157, 79] on input "1" at bounding box center [158, 73] width 23 height 12
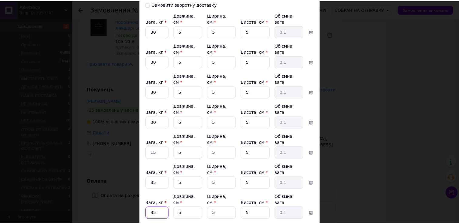
scroll to position [400, 0]
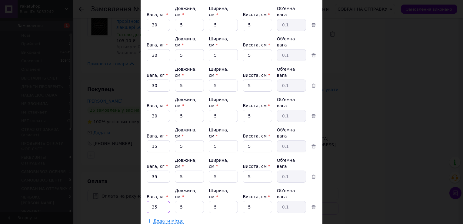
type input "35"
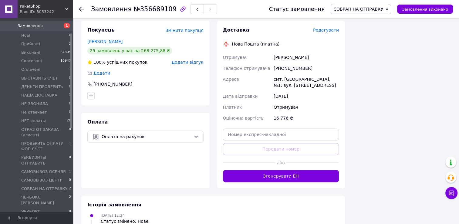
scroll to position [788, 0]
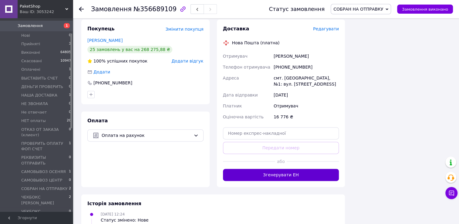
click at [290, 169] on button "Згенерувати ЕН" at bounding box center [281, 175] width 116 height 12
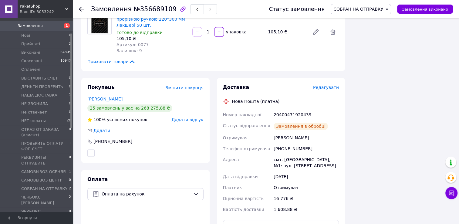
scroll to position [728, 0]
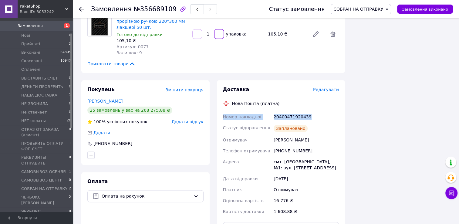
drag, startPoint x: 224, startPoint y: 99, endPoint x: 317, endPoint y: 99, distance: 92.8
click at [317, 111] on div "Номер накладної 20400471920439 Статус відправлення Заплановано Отримувач Стояно…" at bounding box center [281, 164] width 119 height 106
drag, startPoint x: 317, startPoint y: 99, endPoint x: 301, endPoint y: 101, distance: 15.9
copy div "Номер накладної 20400471920439"
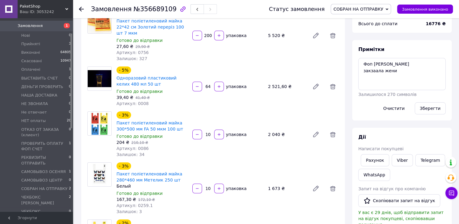
scroll to position [0, 0]
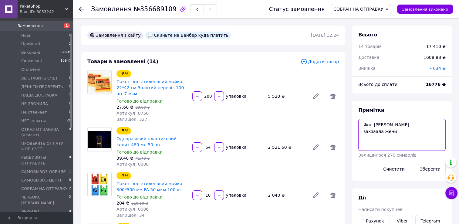
click at [361, 124] on textarea "Фоп иван вайбер закзаала жени" at bounding box center [401, 135] width 87 height 32
type textarea "ттн сдел Фоп иван вайбер закзаала жени"
click at [424, 171] on button "Зберегти" at bounding box center [430, 169] width 31 height 12
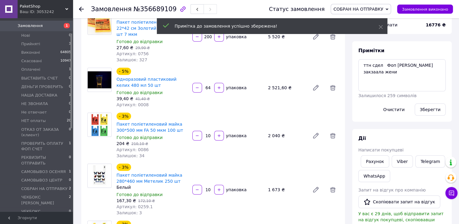
scroll to position [61, 0]
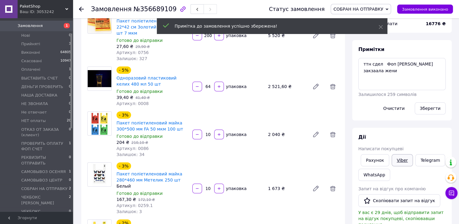
click at [399, 162] on link "Viber" at bounding box center [401, 160] width 21 height 12
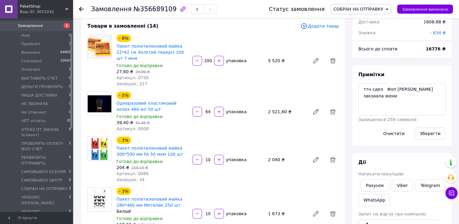
scroll to position [0, 0]
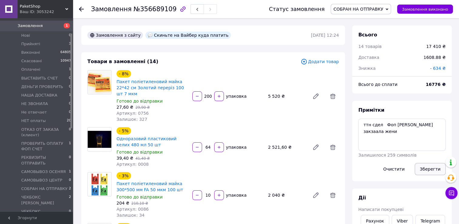
click at [425, 170] on button "Зберегти" at bounding box center [430, 169] width 31 height 12
click at [80, 8] on use at bounding box center [81, 9] width 5 height 5
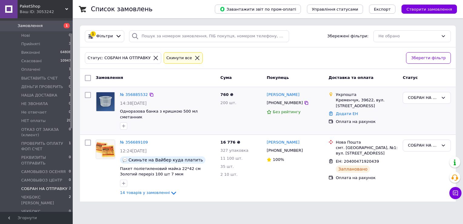
click at [138, 97] on div "№ 356885532" at bounding box center [133, 94] width 29 height 7
click at [138, 95] on link "№ 356885532" at bounding box center [134, 94] width 28 height 5
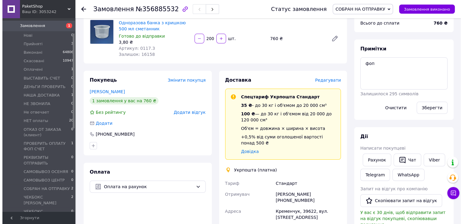
scroll to position [61, 0]
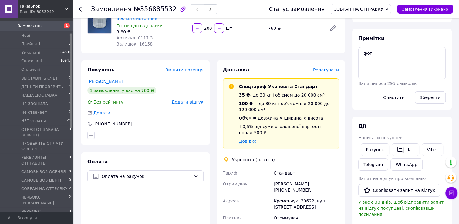
click at [330, 70] on span "Редагувати" at bounding box center [326, 69] width 26 height 5
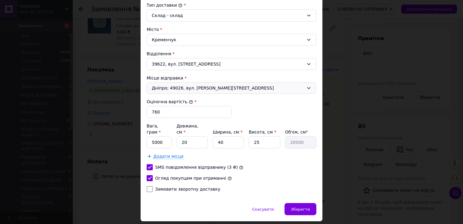
scroll to position [176, 0]
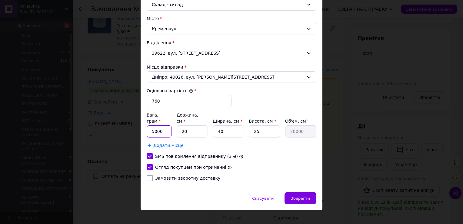
drag, startPoint x: 153, startPoint y: 123, endPoint x: 148, endPoint y: 124, distance: 5.2
click at [148, 125] on input "5000" at bounding box center [159, 131] width 25 height 12
type input "8000"
click at [193, 126] on input "20" at bounding box center [192, 131] width 31 height 12
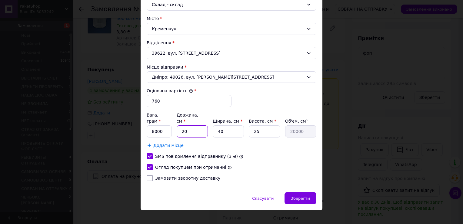
type input "4"
type input "4000"
type input "45"
type input "45000"
type input "45"
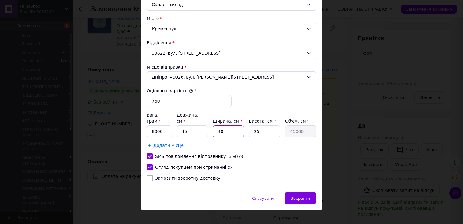
click at [229, 125] on input "40" at bounding box center [228, 131] width 31 height 12
type input "3"
type input "3375"
type input "35"
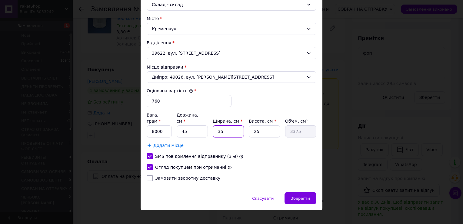
type input "39375"
type input "35"
click at [293, 196] on span "Зберегти" at bounding box center [300, 198] width 19 height 5
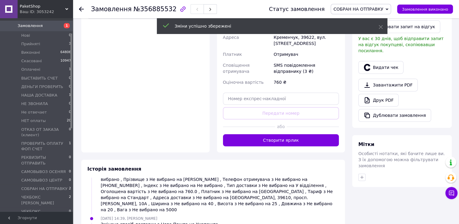
scroll to position [273, 0]
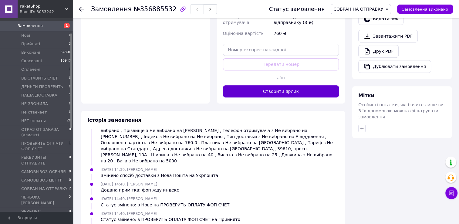
click at [285, 94] on button "Створити ярлик" at bounding box center [281, 91] width 116 height 12
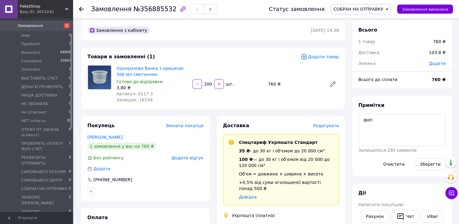
scroll to position [0, 0]
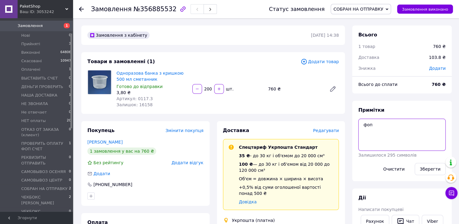
click at [359, 122] on textarea "фоп" at bounding box center [401, 135] width 87 height 32
type textarea "ттн сдел фоп"
click at [440, 168] on button "Зберегти" at bounding box center [430, 169] width 31 height 12
click at [81, 9] on icon at bounding box center [81, 9] width 5 height 5
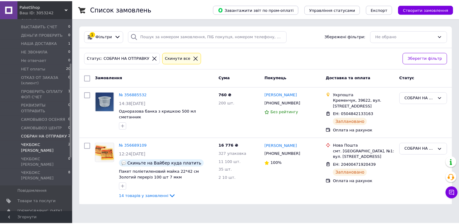
scroll to position [91, 0]
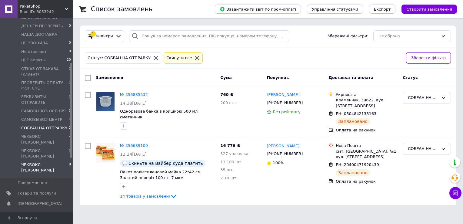
click at [45, 162] on span "ЧЕКБОКС [PERSON_NAME]" at bounding box center [45, 167] width 48 height 11
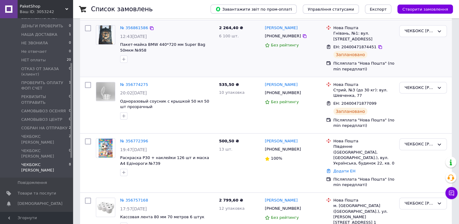
scroll to position [170, 0]
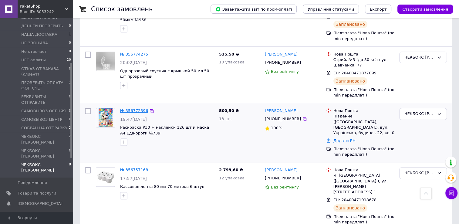
click at [128, 108] on link "№ 356772396" at bounding box center [134, 110] width 28 height 5
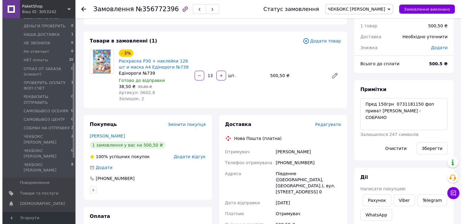
scroll to position [30, 0]
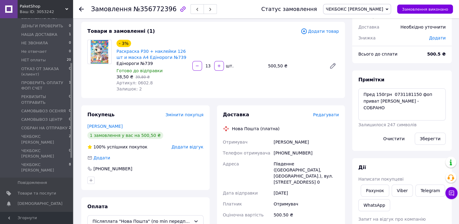
click at [328, 116] on span "Редагувати" at bounding box center [326, 114] width 26 height 5
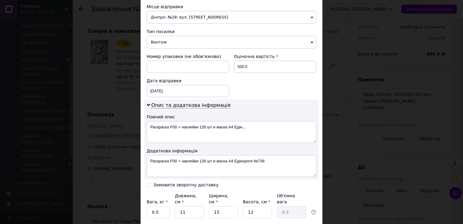
scroll to position [280, 0]
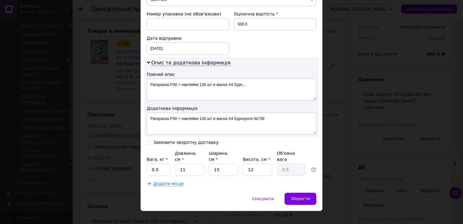
click at [148, 140] on input "Замовити зворотну доставку" at bounding box center [149, 142] width 4 height 4
checkbox input "true"
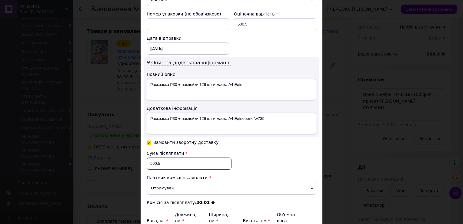
click at [165, 162] on input "500.5" at bounding box center [189, 163] width 85 height 12
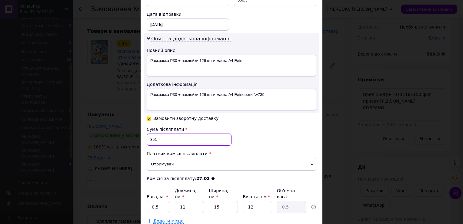
scroll to position [341, 0]
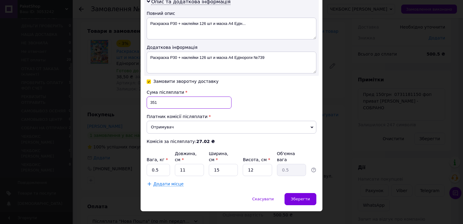
type input "351"
click at [162, 164] on input "0.5" at bounding box center [158, 170] width 23 height 12
type input "1"
click at [187, 164] on input "11" at bounding box center [189, 170] width 29 height 12
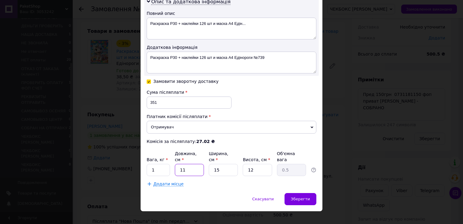
click at [187, 164] on input "11" at bounding box center [189, 170] width 29 height 12
type input "5"
type input "0.23"
type input "5"
click at [207, 160] on div "Вага, кг * 1 Довжина, см * 5 Ширина, см * 15 Висота, см * 12 Об'ємна вага 0.23" at bounding box center [232, 162] width 170 height 25
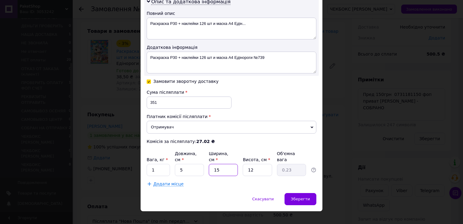
click at [219, 164] on input "15" at bounding box center [223, 170] width 29 height 12
click at [220, 164] on input "15" at bounding box center [223, 170] width 29 height 12
type input "5"
type input "0.1"
type input "5"
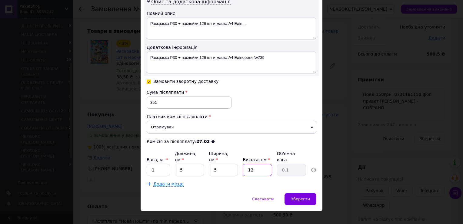
click at [255, 164] on input "12" at bounding box center [257, 170] width 29 height 12
type input "5"
click at [298, 197] on span "Зберегти" at bounding box center [300, 199] width 19 height 5
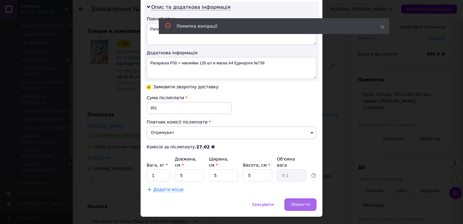
scroll to position [20, 0]
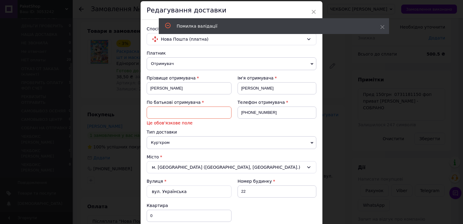
click at [210, 114] on input at bounding box center [189, 112] width 85 height 12
type input "отчество"
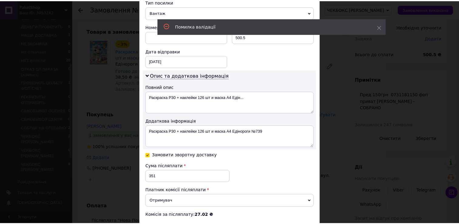
scroll to position [341, 0]
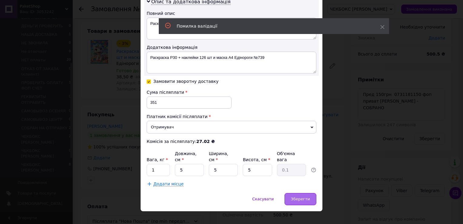
click at [304, 197] on span "Зберегти" at bounding box center [300, 199] width 19 height 5
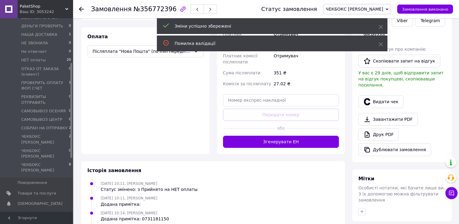
scroll to position [243, 0]
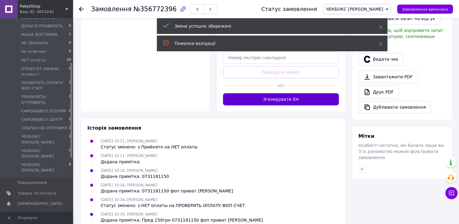
click at [291, 95] on button "Згенерувати ЕН" at bounding box center [281, 99] width 116 height 12
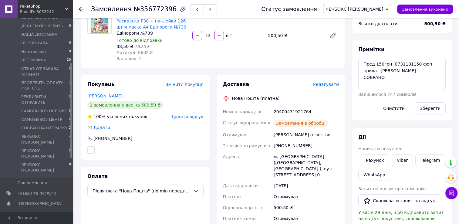
scroll to position [72, 0]
drag, startPoint x: 295, startPoint y: 169, endPoint x: 274, endPoint y: 171, distance: 21.1
click at [274, 171] on div "м. Південне (Харківська обл., Харківський р-н.), вул. Українська, буд. 22, кв. 0" at bounding box center [306, 165] width 68 height 29
drag, startPoint x: 274, startPoint y: 171, endPoint x: 282, endPoint y: 170, distance: 7.9
copy div "Українська"
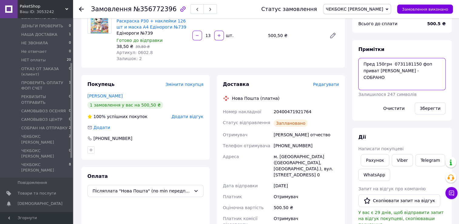
click at [362, 66] on textarea "Пред 150грн 0731181150 фоп приват яна вайб - СОБРАНО" at bounding box center [401, 74] width 87 height 32
type textarea "ттн сдел Пред 150грн 0731181150 фоп приват яна вайб - СОБРАНО"
click at [435, 108] on button "Зберегти" at bounding box center [430, 108] width 31 height 12
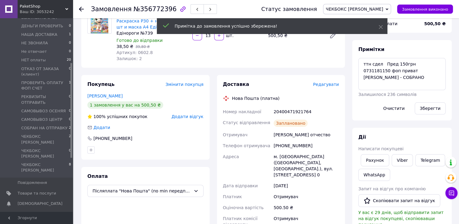
scroll to position [86, 0]
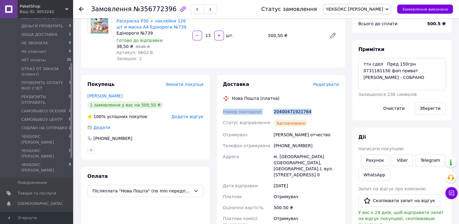
drag, startPoint x: 220, startPoint y: 111, endPoint x: 317, endPoint y: 115, distance: 96.8
click at [317, 115] on div "Доставка Редагувати Нова Пошта (платна) Номер накладної 20400471921764 Статус в…" at bounding box center [281, 180] width 128 height 211
drag, startPoint x: 317, startPoint y: 115, endPoint x: 297, endPoint y: 113, distance: 19.1
copy div "Номер накладної 20400471921764"
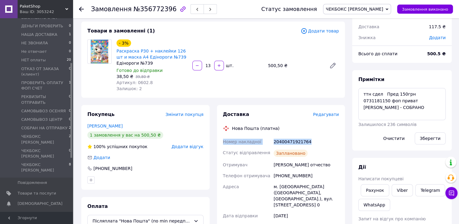
scroll to position [0, 0]
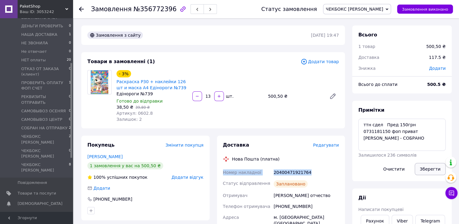
click at [430, 169] on button "Зберегти" at bounding box center [430, 169] width 31 height 12
click at [81, 9] on use at bounding box center [81, 9] width 5 height 5
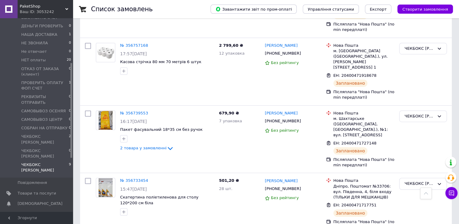
scroll to position [417, 0]
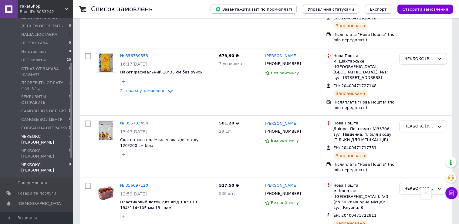
click at [40, 134] on span "ЧЕКБОКС [PERSON_NAME]" at bounding box center [45, 139] width 48 height 11
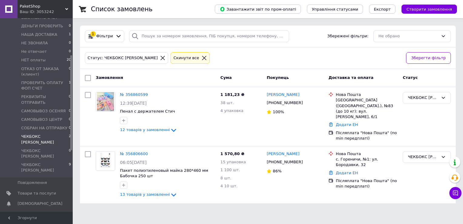
scroll to position [61, 0]
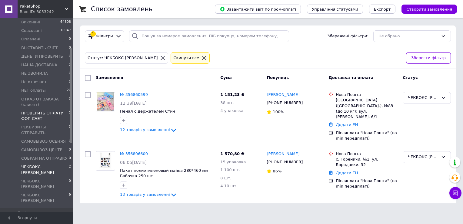
click at [49, 110] on span "ПРОВЕРИТЬ ОПЛАТУ ФОП СЧЕТ" at bounding box center [45, 115] width 48 height 11
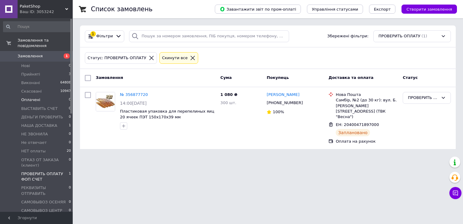
click at [34, 97] on span "Оплачені" at bounding box center [30, 99] width 19 height 5
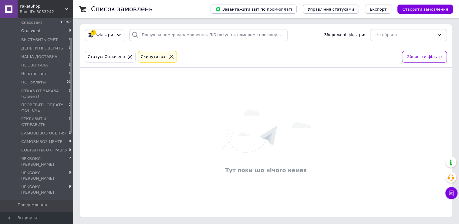
scroll to position [91, 0]
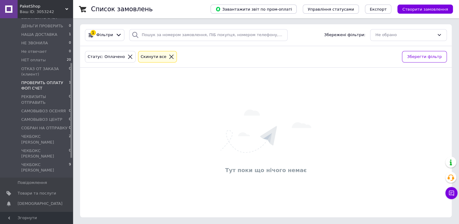
click at [46, 80] on span "ПРОВЕРИТЬ ОПЛАТУ ФОП СЧЕТ" at bounding box center [45, 85] width 48 height 11
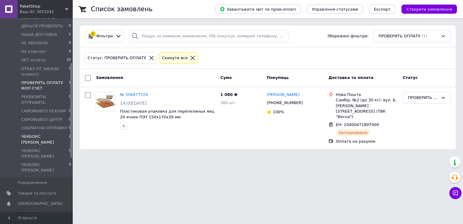
click at [46, 134] on span "ЧЕКБОКС [PERSON_NAME]" at bounding box center [45, 139] width 48 height 11
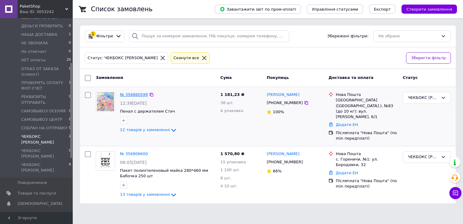
click at [138, 94] on link "№ 356860599" at bounding box center [134, 94] width 28 height 5
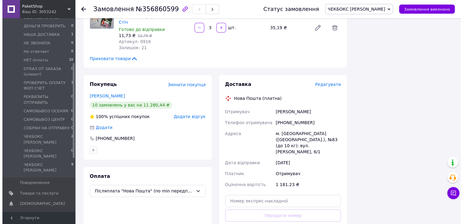
scroll to position [576, 0]
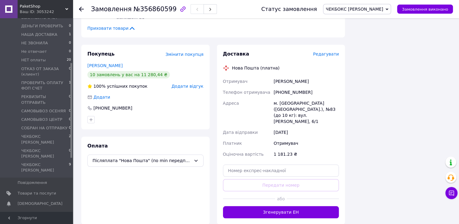
click at [328, 52] on span "Редагувати" at bounding box center [326, 54] width 26 height 5
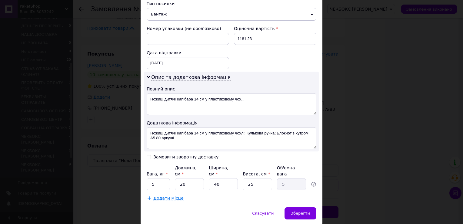
scroll to position [256, 0]
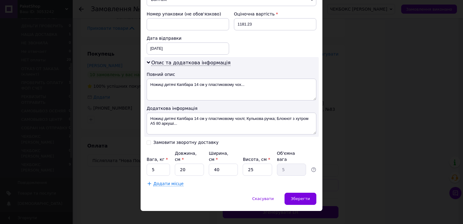
click at [148, 141] on input "Замовити зворотну доставку" at bounding box center [149, 142] width 4 height 4
checkbox input "true"
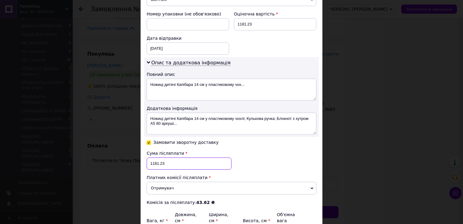
click at [169, 164] on input "1181.23" at bounding box center [189, 163] width 85 height 12
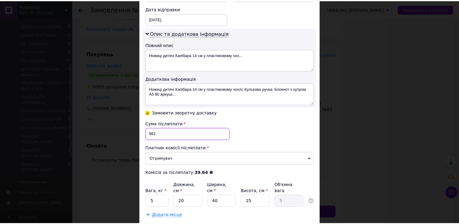
scroll to position [317, 0]
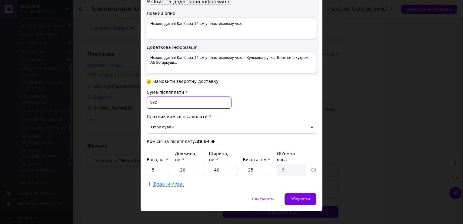
type input "982"
click at [161, 164] on input "5" at bounding box center [158, 170] width 23 height 12
type input "3"
click at [194, 164] on input "20" at bounding box center [189, 170] width 29 height 12
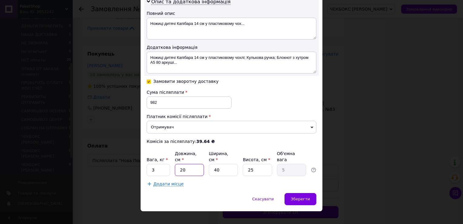
click at [194, 164] on input "20" at bounding box center [189, 170] width 29 height 12
type input "5"
type input "1.25"
type input "5"
click at [219, 164] on input "40" at bounding box center [223, 170] width 29 height 12
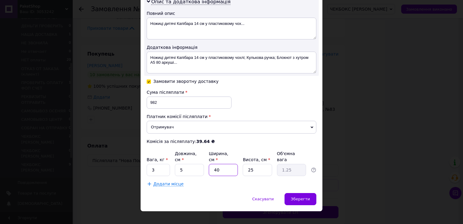
click at [219, 164] on input "40" at bounding box center [223, 170] width 29 height 12
type input "5"
type input "0.16"
type input "5"
click at [260, 164] on input "25" at bounding box center [257, 170] width 29 height 12
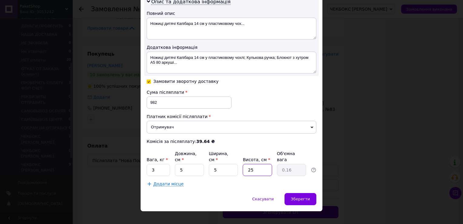
click at [258, 164] on input "25" at bounding box center [257, 170] width 29 height 12
type input "5"
type input "0.1"
type input "5"
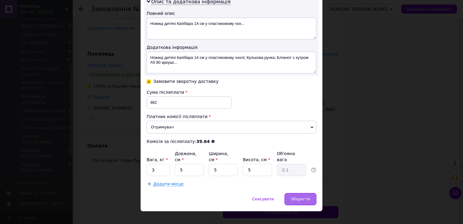
click at [295, 197] on span "Зберегти" at bounding box center [300, 199] width 19 height 5
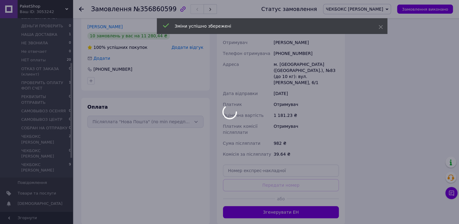
scroll to position [667, 0]
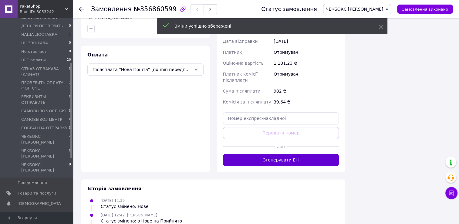
click at [304, 154] on button "Згенерувати ЕН" at bounding box center [281, 160] width 116 height 12
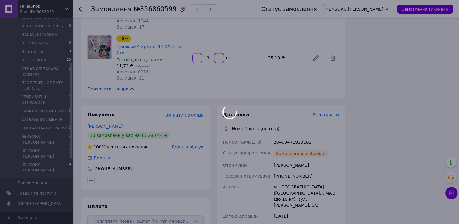
scroll to position [13, 0]
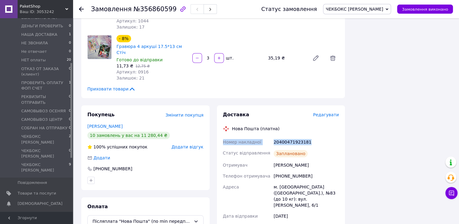
drag, startPoint x: 222, startPoint y: 123, endPoint x: 321, endPoint y: 123, distance: 98.6
click at [321, 136] on div "Номер накладної 20400471923181 Статус відправлення Заплановано Отримувач Надія …" at bounding box center [281, 214] width 119 height 156
drag, startPoint x: 321, startPoint y: 123, endPoint x: 297, endPoint y: 125, distance: 24.1
copy div "Номер накладної 20400471923181"
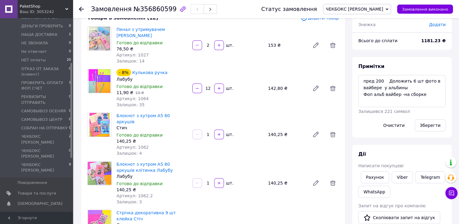
scroll to position [0, 0]
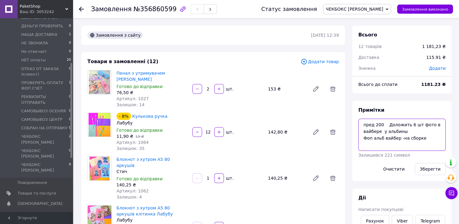
click at [358, 125] on textarea "пред 200 Доложить 6 шт фото в вайбере у альбины Фоп альб вайбер -на сборке" at bounding box center [401, 135] width 87 height 32
type textarea "ттн сдел пред 200 Доложить 6 шт фото в вайбере у альбины Фоп альб вайбер -на сб…"
click at [427, 166] on button "Зберегти" at bounding box center [430, 169] width 31 height 12
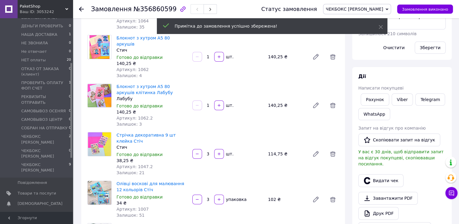
scroll to position [28, 0]
click at [399, 100] on link "Viber" at bounding box center [401, 99] width 21 height 12
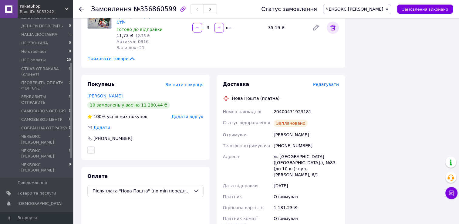
scroll to position [667, 0]
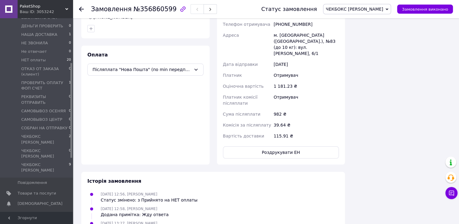
click at [78, 7] on div "Замовлення №356860599 Статус замовлення ЧЕКБОКС АЛЬБИНА Прийнято Виконано Скасо…" at bounding box center [266, 9] width 386 height 18
click at [83, 8] on use at bounding box center [81, 9] width 5 height 5
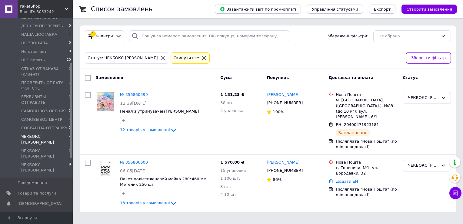
click at [290, 207] on div "Список замовлень Завантажити звіт по пром-оплаті Управління статусами Експорт С…" at bounding box center [268, 109] width 391 height 219
click at [139, 201] on span "13 товарів у замовленні" at bounding box center [145, 203] width 50 height 5
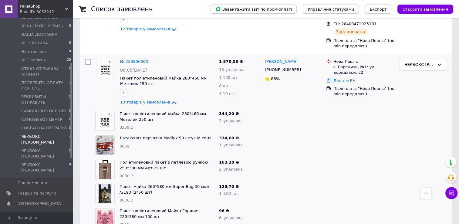
scroll to position [61, 0]
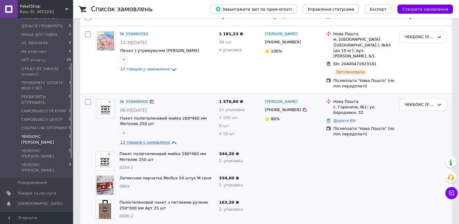
click at [139, 140] on span "13 товарів у замовленні" at bounding box center [145, 142] width 50 height 5
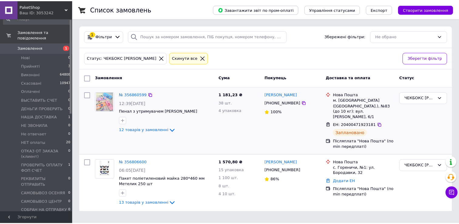
scroll to position [0, 0]
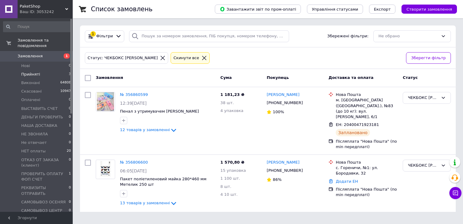
click at [36, 72] on span "Прийняті" at bounding box center [30, 74] width 19 height 5
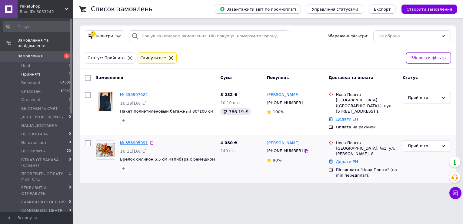
click at [126, 140] on link "№ 356905991" at bounding box center [134, 142] width 28 height 5
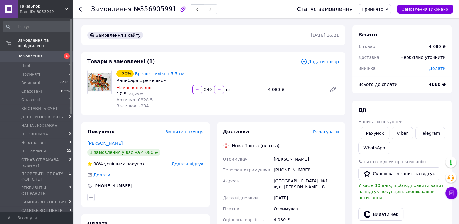
click at [80, 11] on icon at bounding box center [81, 9] width 5 height 5
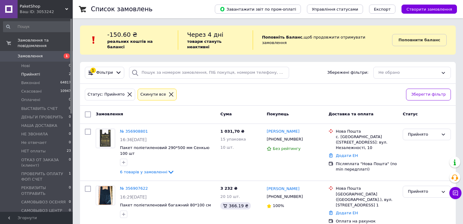
click at [169, 92] on icon at bounding box center [171, 94] width 5 height 5
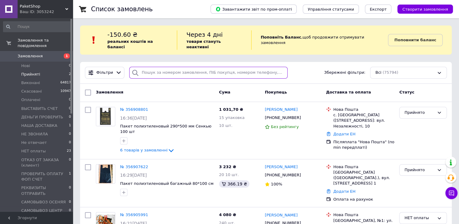
click at [149, 68] on input "search" at bounding box center [208, 73] width 158 height 12
paste input "+380956496848"
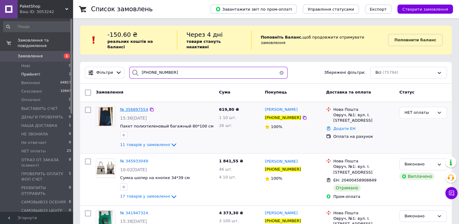
type input "+380956496848"
click at [136, 107] on span "№ 356897554" at bounding box center [134, 109] width 28 height 5
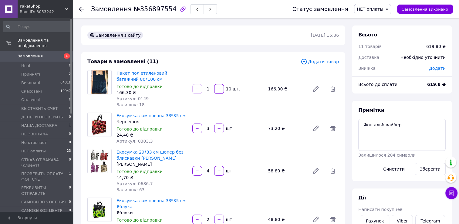
click at [374, 9] on span "НЕТ оплаты" at bounding box center [370, 9] width 26 height 5
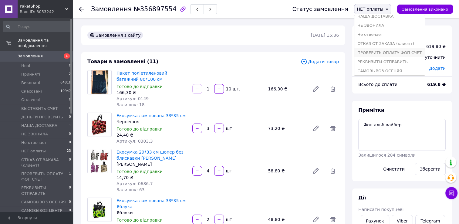
scroll to position [61, 0]
click at [388, 52] on li "ПРОВЕРИТЬ ОПЛАТУ ФОП СЧЕТ" at bounding box center [389, 51] width 70 height 9
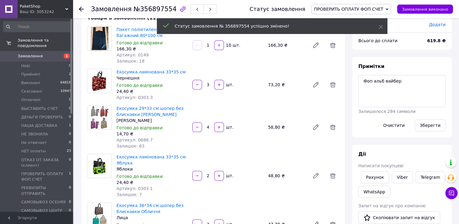
scroll to position [0, 0]
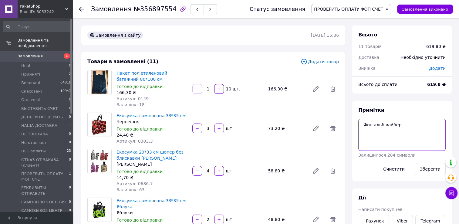
click at [399, 125] on textarea "Фоп альб вайбер" at bounding box center [401, 135] width 87 height 32
type textarea "Фоп альб вайбер скрин 16,38"
click at [429, 167] on button "Зберегти" at bounding box center [430, 169] width 31 height 12
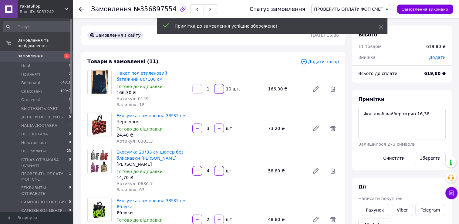
click at [80, 8] on use at bounding box center [81, 9] width 5 height 5
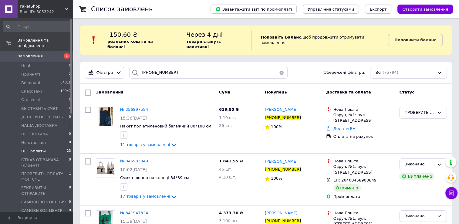
click at [36, 148] on span "НЕТ оплаты" at bounding box center [33, 150] width 25 height 5
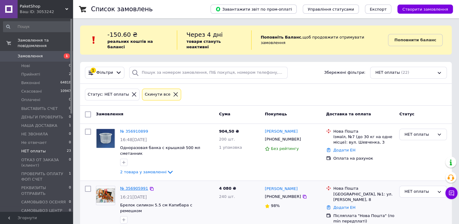
click at [135, 186] on link "№ 356905991" at bounding box center [134, 188] width 28 height 5
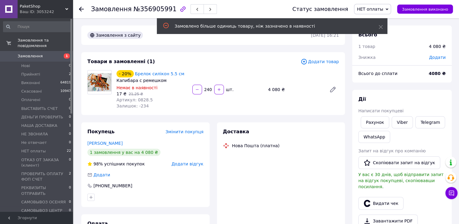
click at [383, 9] on span "НЕТ оплаты" at bounding box center [370, 9] width 26 height 5
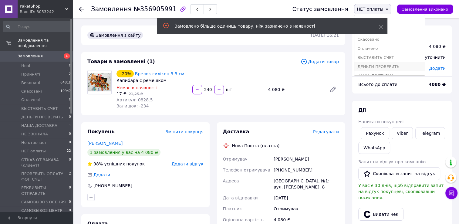
scroll to position [30, 0]
click at [390, 62] on li "Не отвечает" at bounding box center [389, 63] width 70 height 9
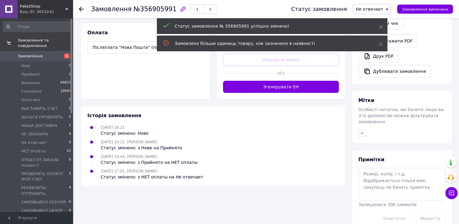
scroll to position [192, 0]
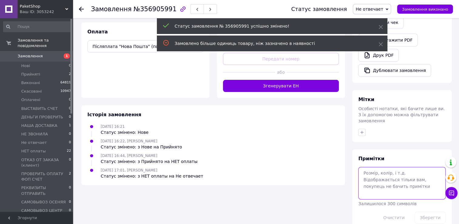
click at [387, 171] on textarea at bounding box center [401, 183] width 87 height 32
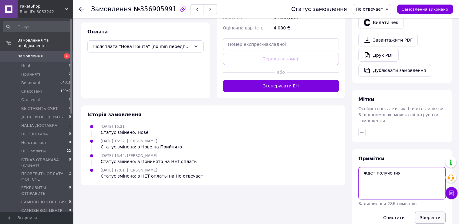
type textarea "ждет получения"
click at [429, 211] on button "Зберегти" at bounding box center [430, 217] width 31 height 12
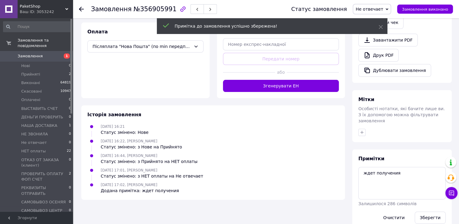
click at [82, 8] on icon at bounding box center [81, 9] width 5 height 5
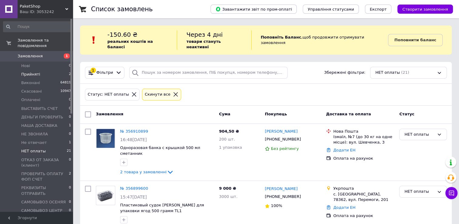
click at [30, 72] on span "Прийняті" at bounding box center [30, 74] width 19 height 5
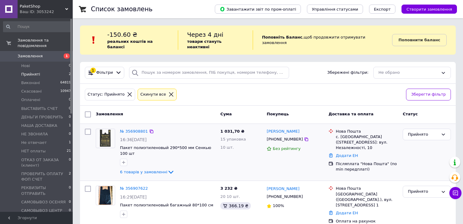
click at [139, 126] on div "№ 356908801 16:36, 12.08.2025 Пакет полиэтиленовый 290*500 мм Сенкью 100 шт 6 т…" at bounding box center [168, 152] width 100 height 52
click at [139, 129] on link "№ 356908801" at bounding box center [134, 131] width 28 height 5
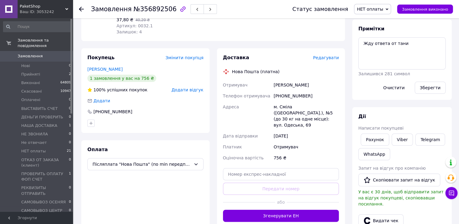
scroll to position [91, 0]
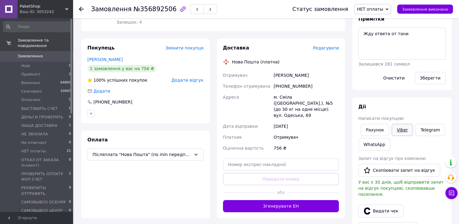
click at [398, 130] on link "Viber" at bounding box center [401, 130] width 21 height 12
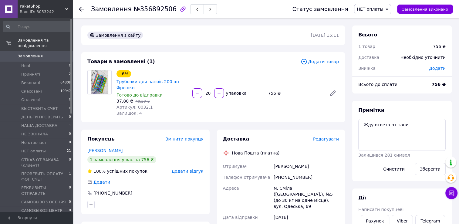
scroll to position [0, 0]
click at [395, 217] on link "Viber" at bounding box center [401, 221] width 21 height 12
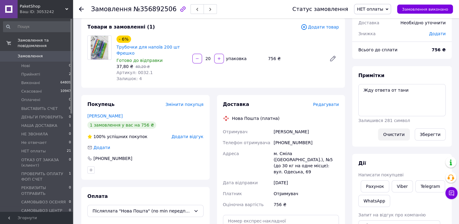
scroll to position [61, 0]
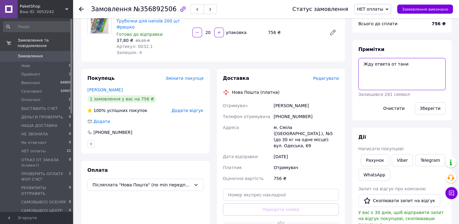
drag, startPoint x: 402, startPoint y: 65, endPoint x: 352, endPoint y: 68, distance: 49.8
click at [352, 68] on div "Всього 1 товар 756 ₴ Доставка Необхідно уточнити Знижка Додати Всього до сплати…" at bounding box center [401, 163] width 107 height 396
type textarea "фоп приват [PERSON_NAME]"
click at [425, 108] on button "Зберегти" at bounding box center [430, 108] width 31 height 12
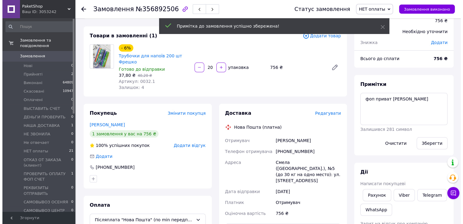
scroll to position [0, 0]
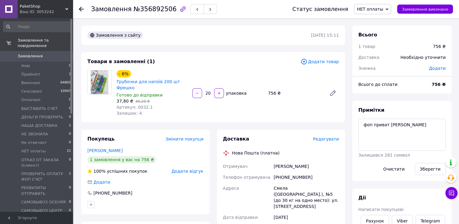
click at [80, 10] on use at bounding box center [81, 9] width 5 height 5
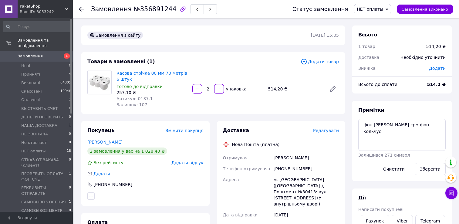
scroll to position [10, 0]
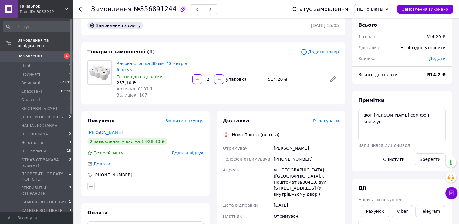
click at [82, 8] on icon at bounding box center [81, 9] width 5 height 5
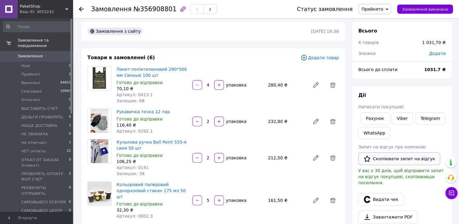
scroll to position [91, 0]
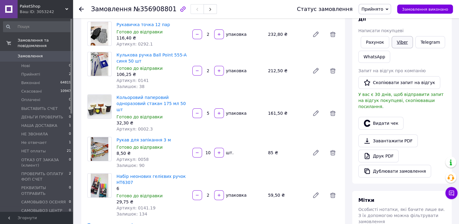
click at [400, 41] on link "Viber" at bounding box center [401, 42] width 21 height 12
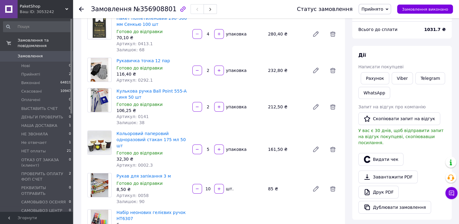
scroll to position [0, 0]
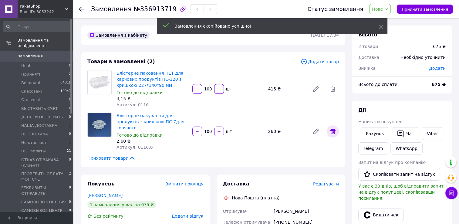
click at [333, 129] on icon at bounding box center [332, 131] width 7 height 7
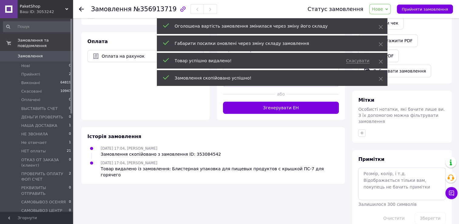
scroll to position [181, 0]
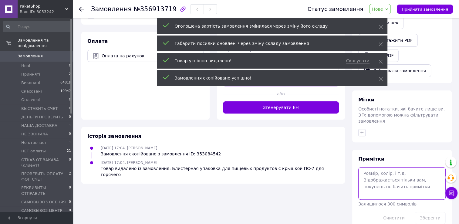
click at [385, 169] on textarea at bounding box center [401, 183] width 87 height 32
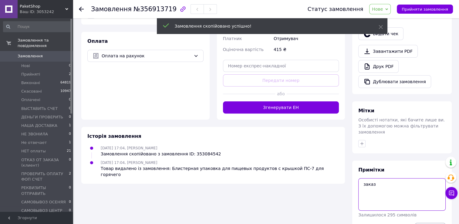
type textarea "заказ"
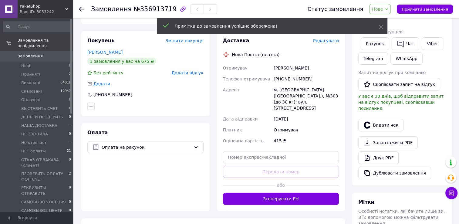
scroll to position [0, 0]
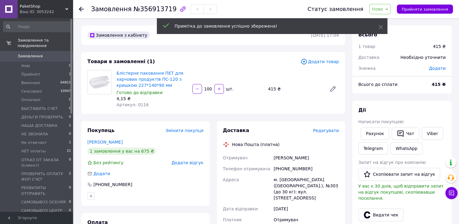
drag, startPoint x: 207, startPoint y: 89, endPoint x: 212, endPoint y: 92, distance: 5.7
click at [212, 91] on input "100" at bounding box center [208, 89] width 10 height 5
drag, startPoint x: 205, startPoint y: 91, endPoint x: 212, endPoint y: 92, distance: 7.0
click at [212, 91] on input "11" at bounding box center [208, 89] width 10 height 5
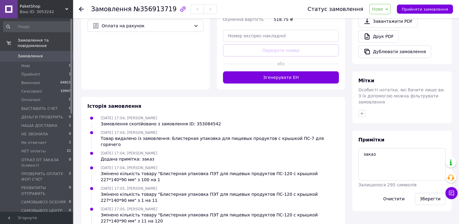
scroll to position [212, 0]
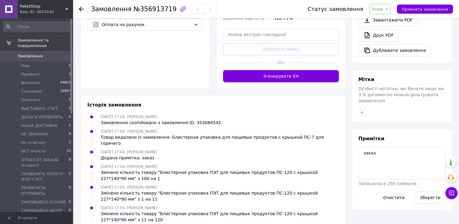
type input "125"
drag, startPoint x: 387, startPoint y: 146, endPoint x: 356, endPoint y: 155, distance: 31.9
click at [356, 155] on div "Примітки заказ Залишилося 295 символів Очистити Зберегти" at bounding box center [401, 169] width 99 height 80
type textarea "фоп альб вайб"
click at [423, 191] on button "Зберегти" at bounding box center [430, 197] width 31 height 12
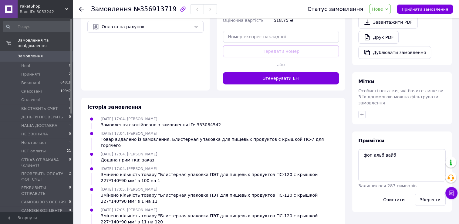
scroll to position [0, 0]
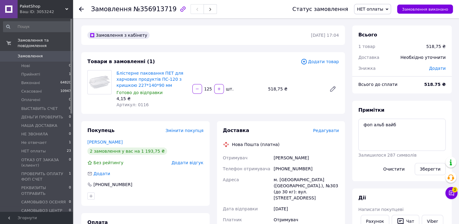
scroll to position [7, 0]
click at [82, 8] on icon at bounding box center [81, 9] width 5 height 5
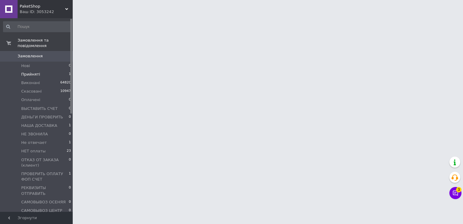
click at [30, 72] on span "Прийняті" at bounding box center [30, 74] width 19 height 5
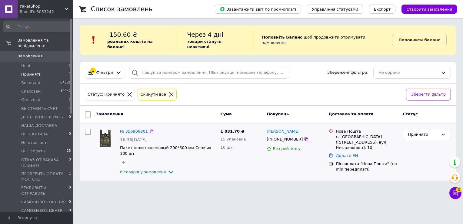
click at [142, 129] on link "№ 356908801" at bounding box center [134, 131] width 28 height 5
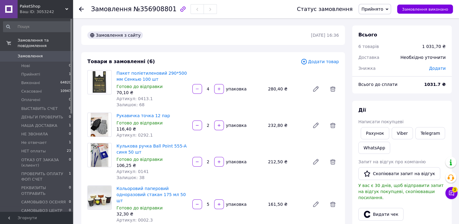
click at [115, 150] on div "Кулькова ручка Ball Point 555-A синя 50 шт Готово до відправки 106,25 ₴ Артикул…" at bounding box center [152, 162] width 76 height 40
click at [448, 193] on icon at bounding box center [451, 193] width 6 height 6
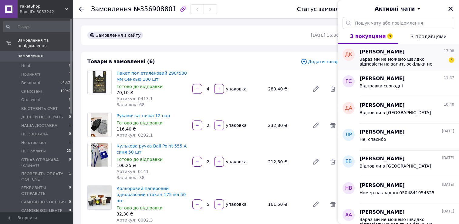
click at [407, 59] on span "Зараз ми не можемо швидко відповісти на запит, оскільки не працюємо. Наш графік…" at bounding box center [402, 62] width 86 height 10
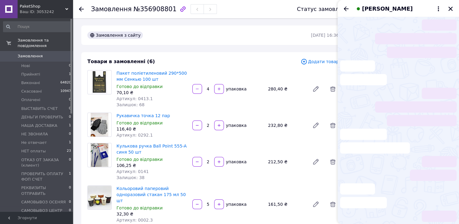
scroll to position [36, 0]
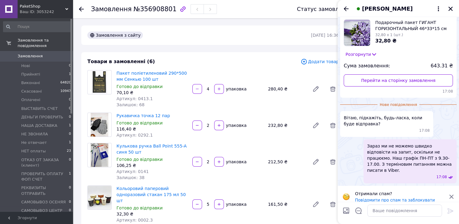
drag, startPoint x: 363, startPoint y: 9, endPoint x: 374, endPoint y: 9, distance: 10.9
click at [374, 9] on span "[PERSON_NAME]" at bounding box center [387, 9] width 51 height 8
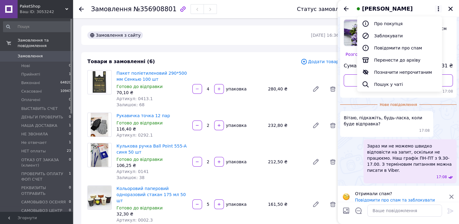
click at [348, 102] on div "Нове повідомлення" at bounding box center [398, 104] width 116 height 6
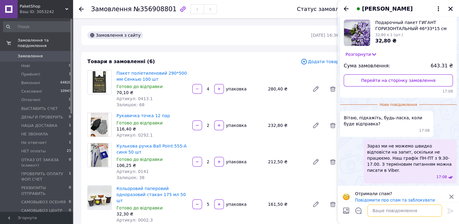
click at [379, 210] on textarea at bounding box center [404, 210] width 75 height 12
type textarea "Доброго дня!"
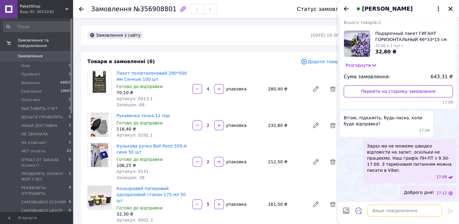
scroll to position [19, 0]
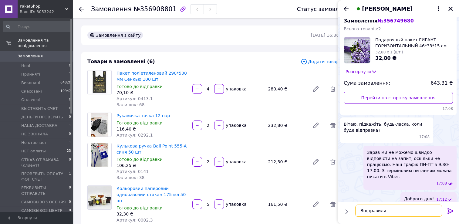
type textarea "Відправили"
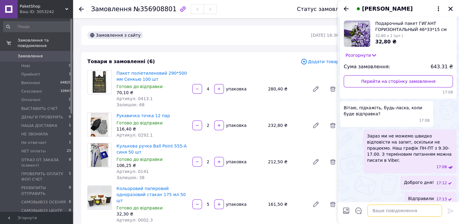
paste textarea "Номер накладної 20400471733950"
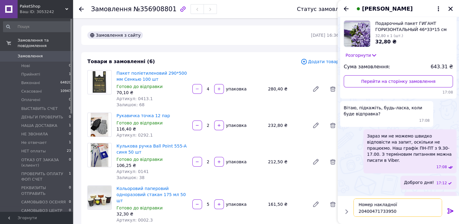
scroll to position [36, 0]
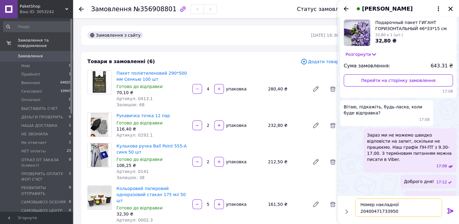
type textarea "Номер накладної 20400471733950"
click at [451, 210] on icon at bounding box center [450, 210] width 6 height 5
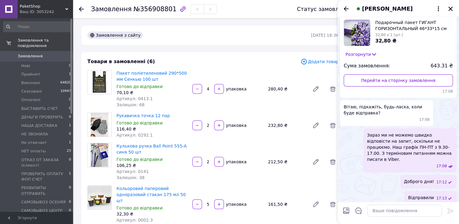
scroll to position [57, 0]
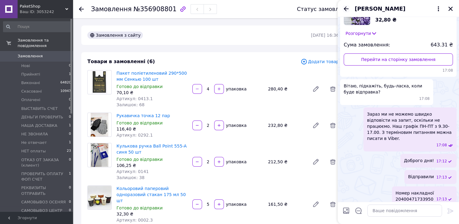
click at [346, 10] on icon "Назад" at bounding box center [345, 8] width 7 height 7
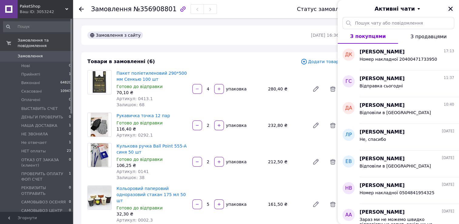
click at [449, 8] on icon "Закрити" at bounding box center [450, 8] width 5 height 5
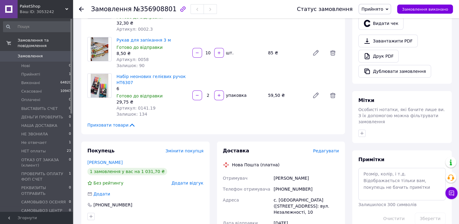
scroll to position [243, 0]
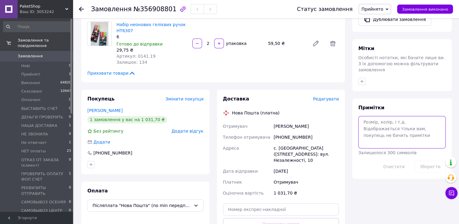
click at [375, 129] on textarea at bounding box center [401, 132] width 87 height 32
type textarea "фоп приват [PERSON_NAME]"
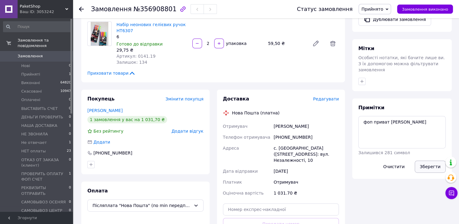
click at [418, 160] on button "Зберегти" at bounding box center [430, 166] width 31 height 12
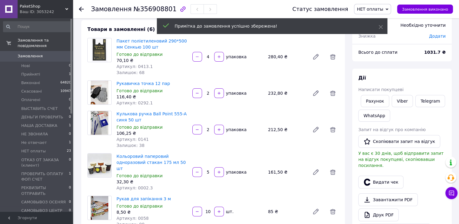
scroll to position [0, 0]
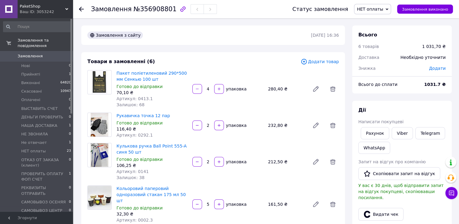
click at [81, 8] on use at bounding box center [81, 9] width 5 height 5
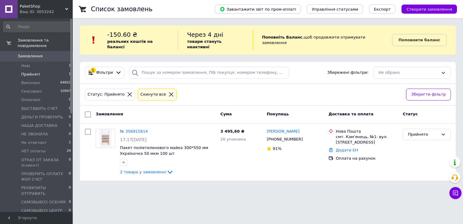
click at [169, 92] on icon at bounding box center [171, 94] width 4 height 4
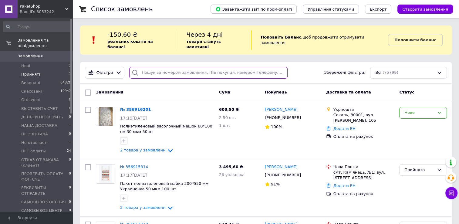
click at [148, 67] on input "search" at bounding box center [208, 73] width 158 height 12
paste input "[PHONE_NUMBER]"
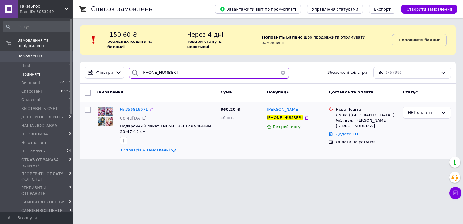
type input "[PHONE_NUMBER]"
click at [135, 107] on span "№ 356816071" at bounding box center [134, 109] width 28 height 5
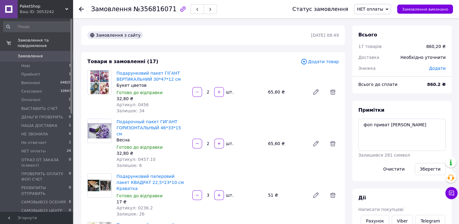
click at [377, 8] on span "НЕТ оплаты" at bounding box center [370, 9] width 26 height 5
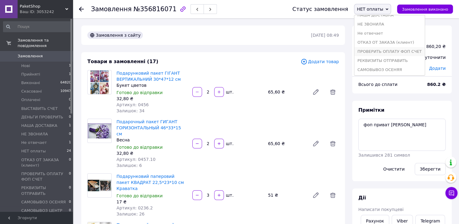
click at [397, 50] on li "ПРОВЕРИТЬ ОПЛАТУ ФОП СЧЕТ" at bounding box center [389, 51] width 70 height 9
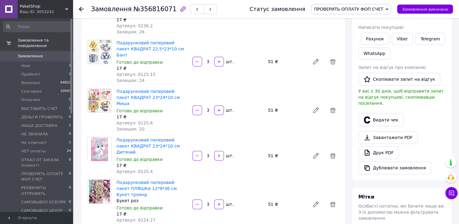
scroll to position [0, 0]
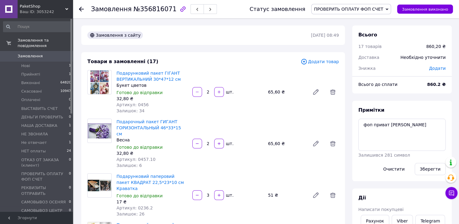
click at [80, 10] on use at bounding box center [81, 9] width 5 height 5
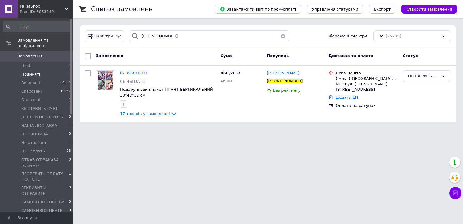
click at [28, 72] on span "Прийняті" at bounding box center [30, 74] width 19 height 5
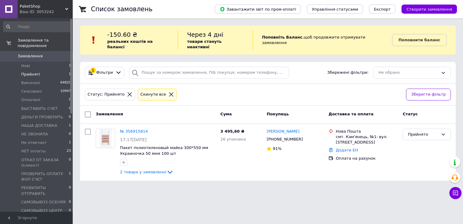
click at [22, 72] on span "Прийняті" at bounding box center [30, 74] width 19 height 5
click at [209, 172] on div "№ 356916201 17:19[DATE] Полиэтиленовый засолочный мешок 60*100 см 30 мкм 50шт 2…" at bounding box center [268, 152] width 376 height 57
click at [28, 63] on span "Нові" at bounding box center [25, 65] width 9 height 5
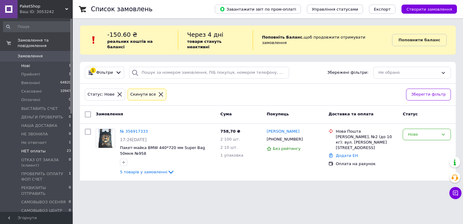
click at [37, 148] on span "НЕТ оплаты" at bounding box center [33, 150] width 25 height 5
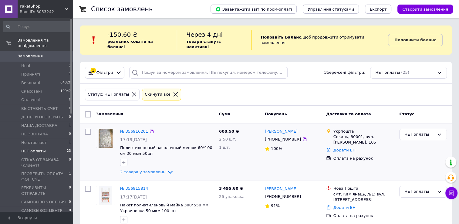
click at [135, 129] on link "№ 356916201" at bounding box center [134, 131] width 28 height 5
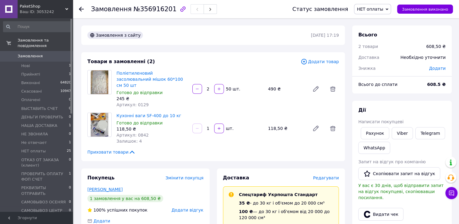
click at [102, 187] on link "[PERSON_NAME]" at bounding box center [104, 189] width 35 height 5
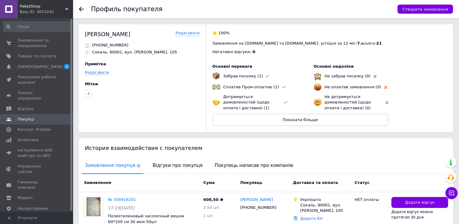
click at [82, 7] on icon at bounding box center [81, 9] width 5 height 5
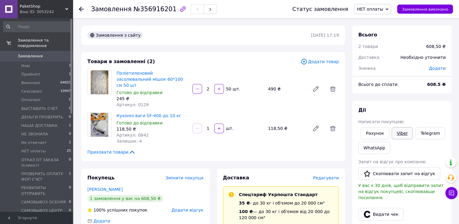
click at [399, 136] on link "Viber" at bounding box center [401, 133] width 21 height 12
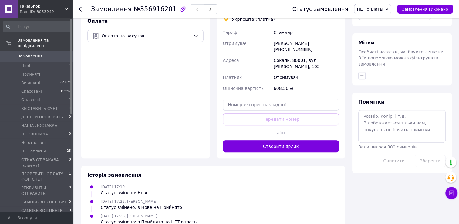
scroll to position [250, 0]
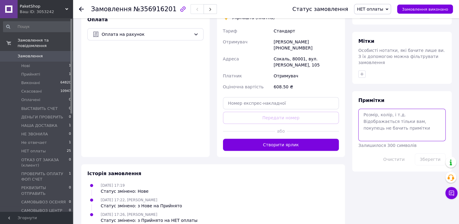
click at [393, 109] on textarea at bounding box center [401, 125] width 87 height 32
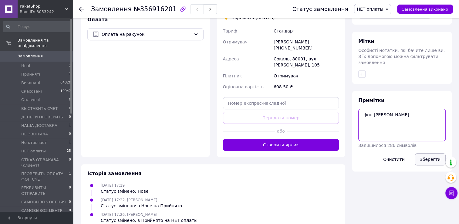
type textarea "фоп [PERSON_NAME]"
click at [428, 153] on button "Зберегти" at bounding box center [430, 159] width 31 height 12
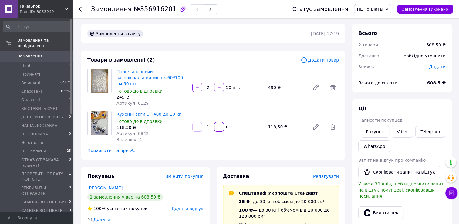
scroll to position [0, 0]
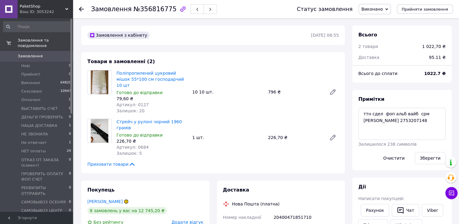
scroll to position [151, 0]
click at [81, 8] on use at bounding box center [81, 9] width 5 height 5
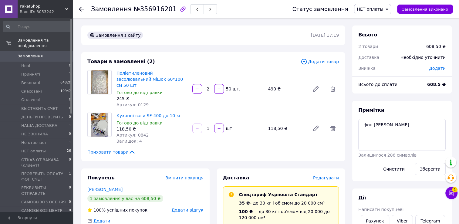
click at [80, 9] on use at bounding box center [81, 9] width 5 height 5
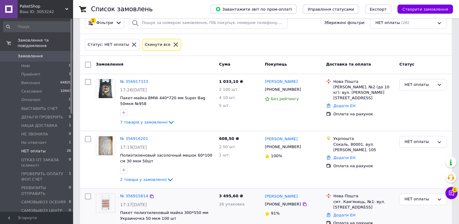
scroll to position [61, 0]
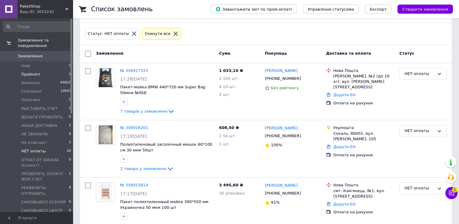
click at [31, 72] on span "Прийняті" at bounding box center [30, 74] width 19 height 5
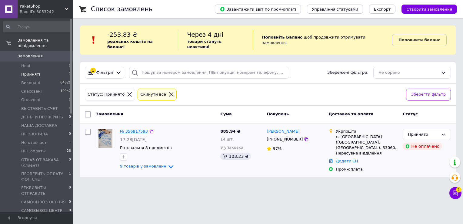
click at [135, 129] on link "№ 356917593" at bounding box center [134, 131] width 28 height 5
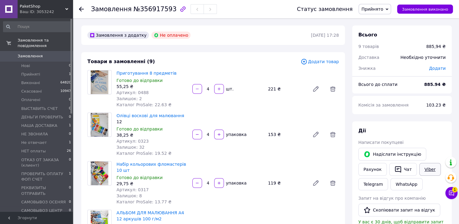
click at [425, 168] on link "Viber" at bounding box center [429, 169] width 21 height 13
click at [187, 213] on span "АЛЬБОМ ДЛЯ МАЛЮВАННЯ А4 12 аркушів 100 г/м2" at bounding box center [151, 216] width 71 height 12
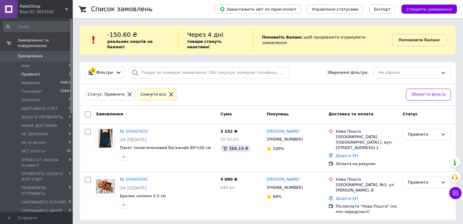
click at [169, 92] on icon at bounding box center [171, 94] width 5 height 5
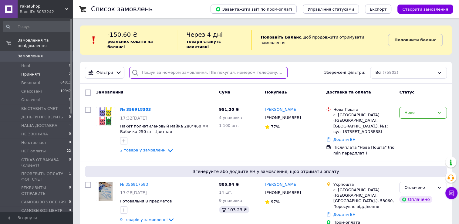
click at [144, 67] on input "search" at bounding box center [208, 73] width 158 height 12
paste input "[PHONE_NUMBER]"
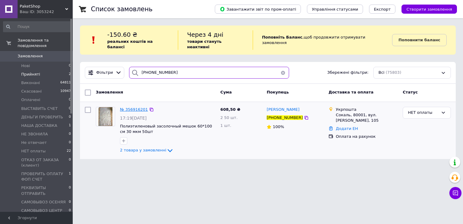
type input "[PHONE_NUMBER]"
click at [139, 107] on span "№ 356916201" at bounding box center [134, 109] width 28 height 5
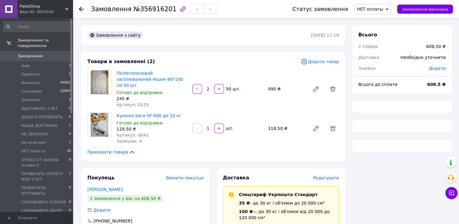
click at [371, 10] on span "НЕТ оплаты" at bounding box center [370, 9] width 26 height 5
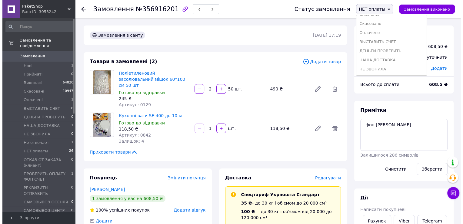
scroll to position [61, 0]
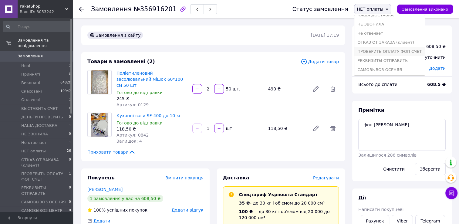
click at [392, 52] on li "ПРОВЕРИТЬ ОПЛАТУ ФОП СЧЕТ" at bounding box center [389, 51] width 70 height 9
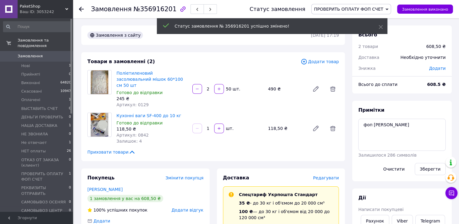
click at [80, 8] on use at bounding box center [81, 9] width 5 height 5
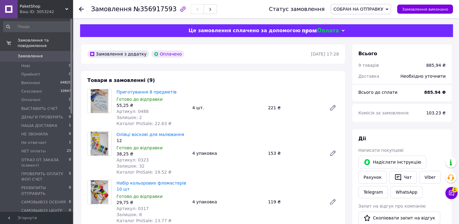
click at [82, 8] on icon at bounding box center [81, 9] width 5 height 5
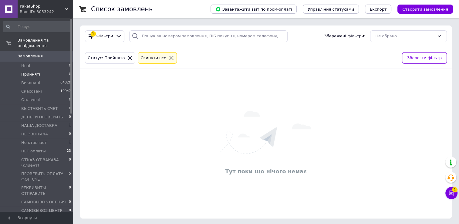
click at [28, 72] on span "Прийняті" at bounding box center [30, 74] width 19 height 5
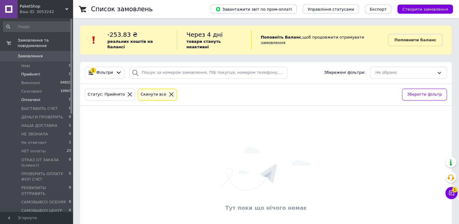
click at [32, 97] on span "Оплачені" at bounding box center [30, 99] width 19 height 5
click at [39, 140] on span "Не отвечает" at bounding box center [33, 142] width 25 height 5
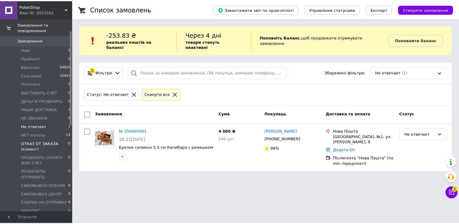
scroll to position [30, 0]
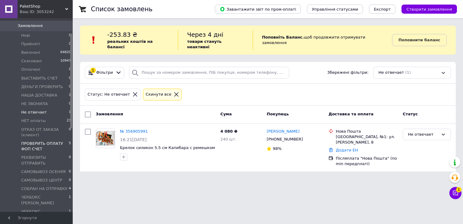
click at [50, 141] on span "ПРОВЕРИТЬ ОПЛАТУ ФОП СЧЕТ" at bounding box center [45, 146] width 48 height 11
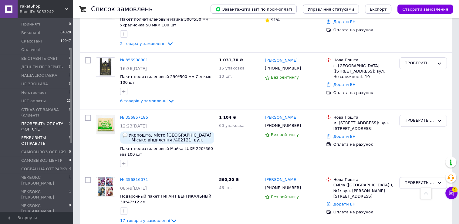
scroll to position [61, 0]
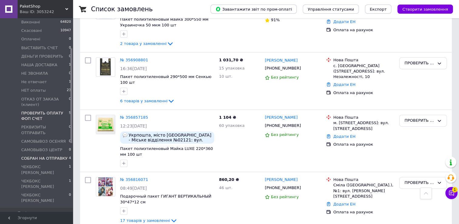
click at [57, 156] on span "СОБРАН НА ОТПРАВКУ" at bounding box center [44, 158] width 46 height 5
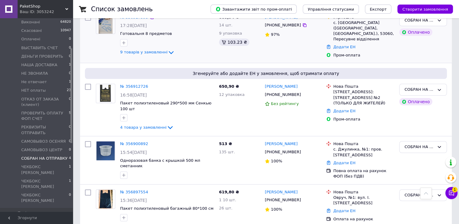
scroll to position [135, 0]
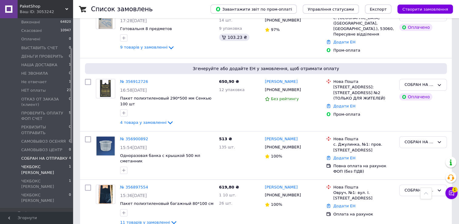
click at [45, 164] on span "ЧЕКБОКС [PERSON_NAME]" at bounding box center [45, 169] width 48 height 11
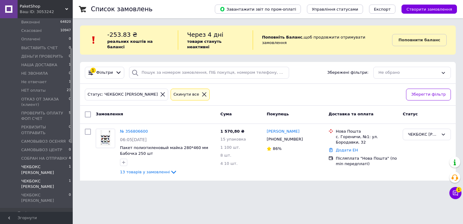
click at [42, 178] on span "ЧЕКБОКС [PERSON_NAME]" at bounding box center [45, 183] width 48 height 11
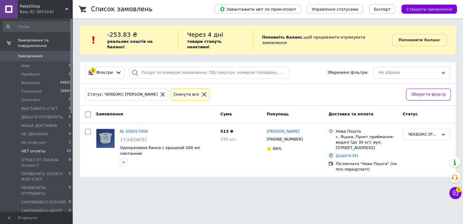
click at [36, 148] on span "НЕТ оплаты" at bounding box center [33, 150] width 25 height 5
